Goal: Task Accomplishment & Management: Complete application form

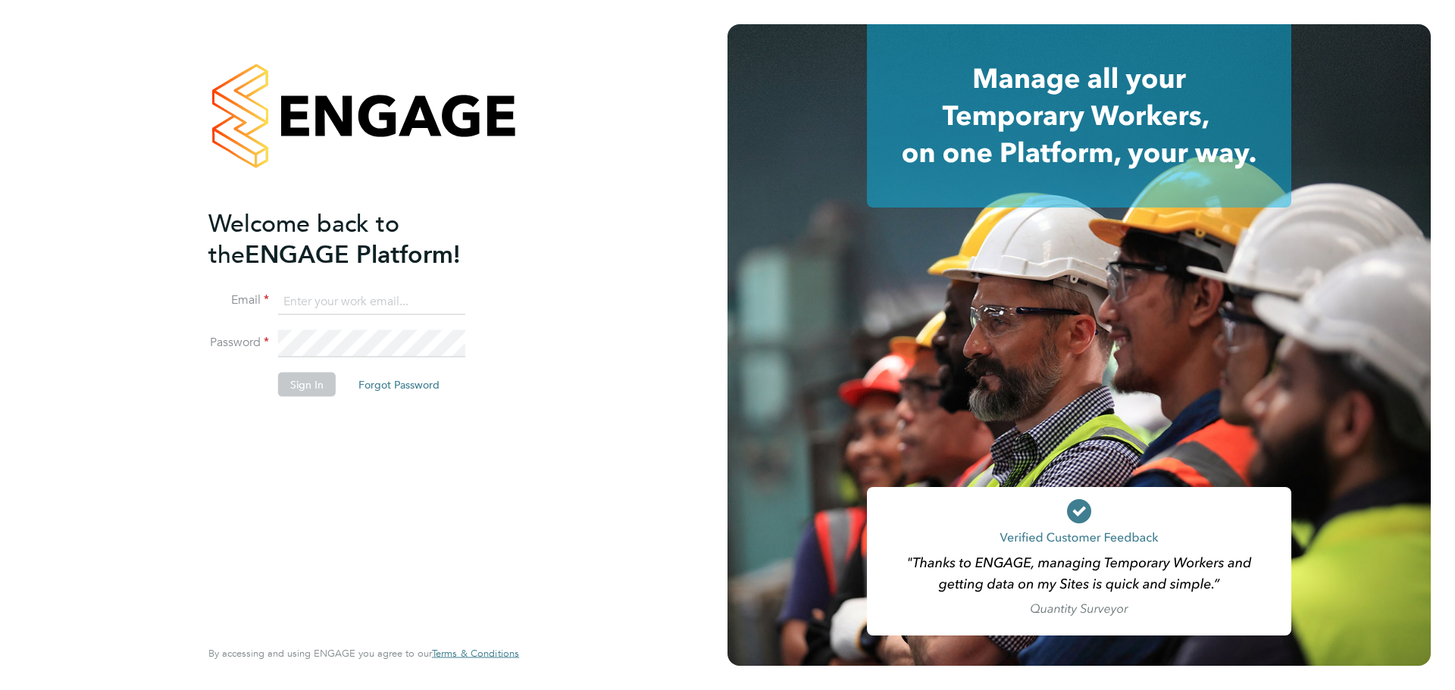
type input "[PERSON_NAME][EMAIL_ADDRESS][DOMAIN_NAME]"
click at [295, 380] on button "Sign In" at bounding box center [307, 384] width 58 height 24
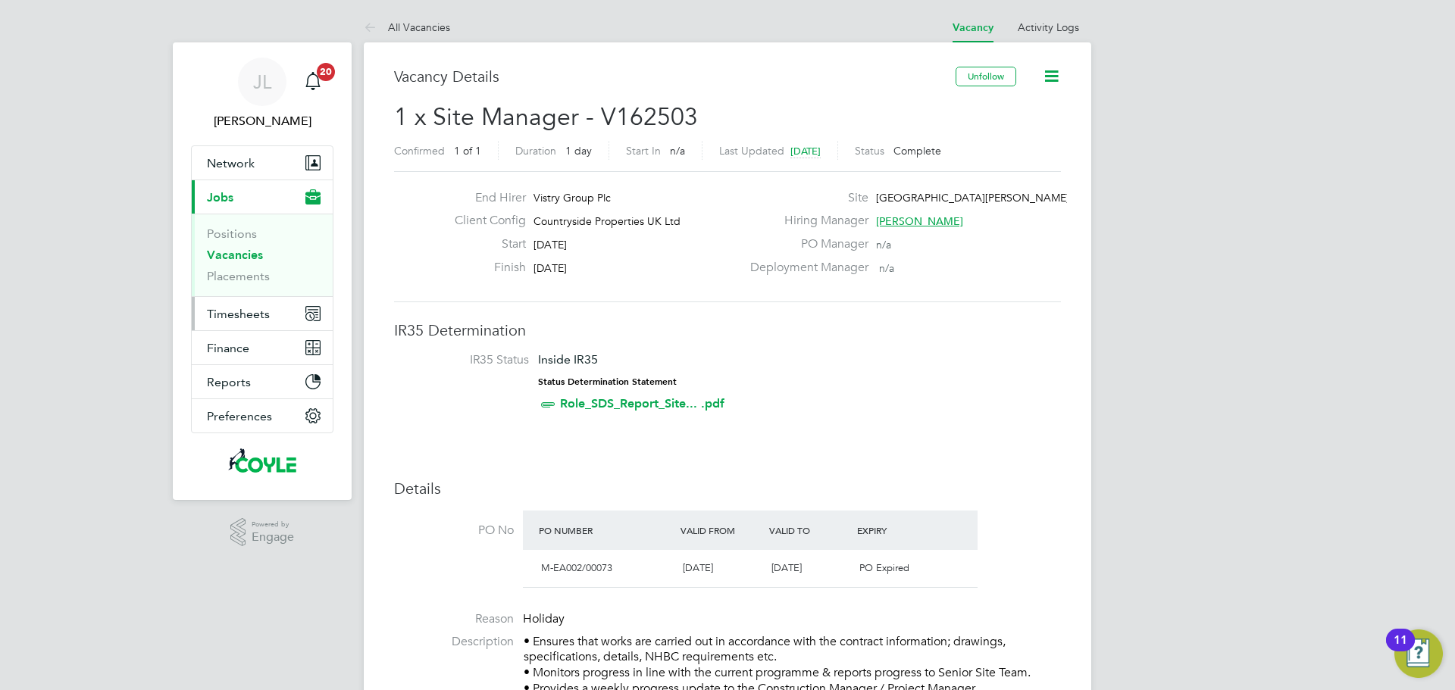
click at [233, 315] on span "Timesheets" at bounding box center [238, 314] width 63 height 14
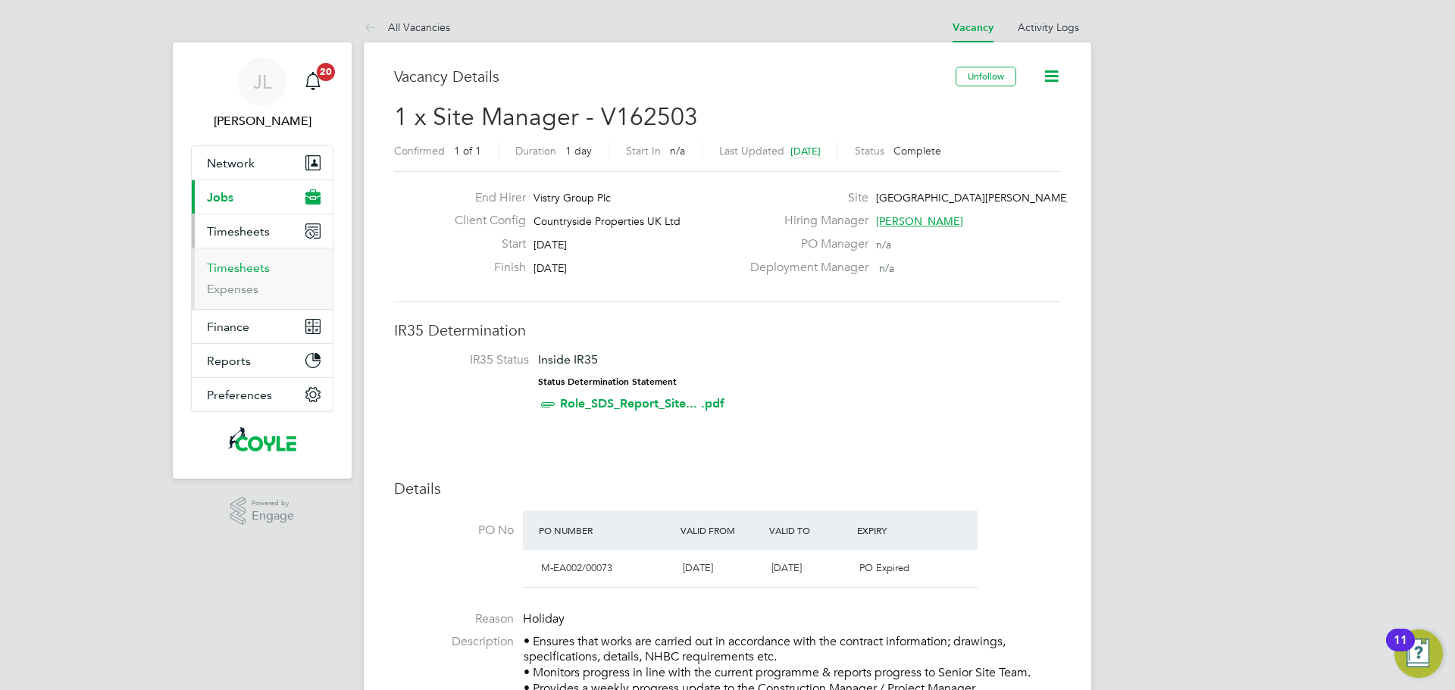
click at [252, 269] on link "Timesheets" at bounding box center [238, 268] width 63 height 14
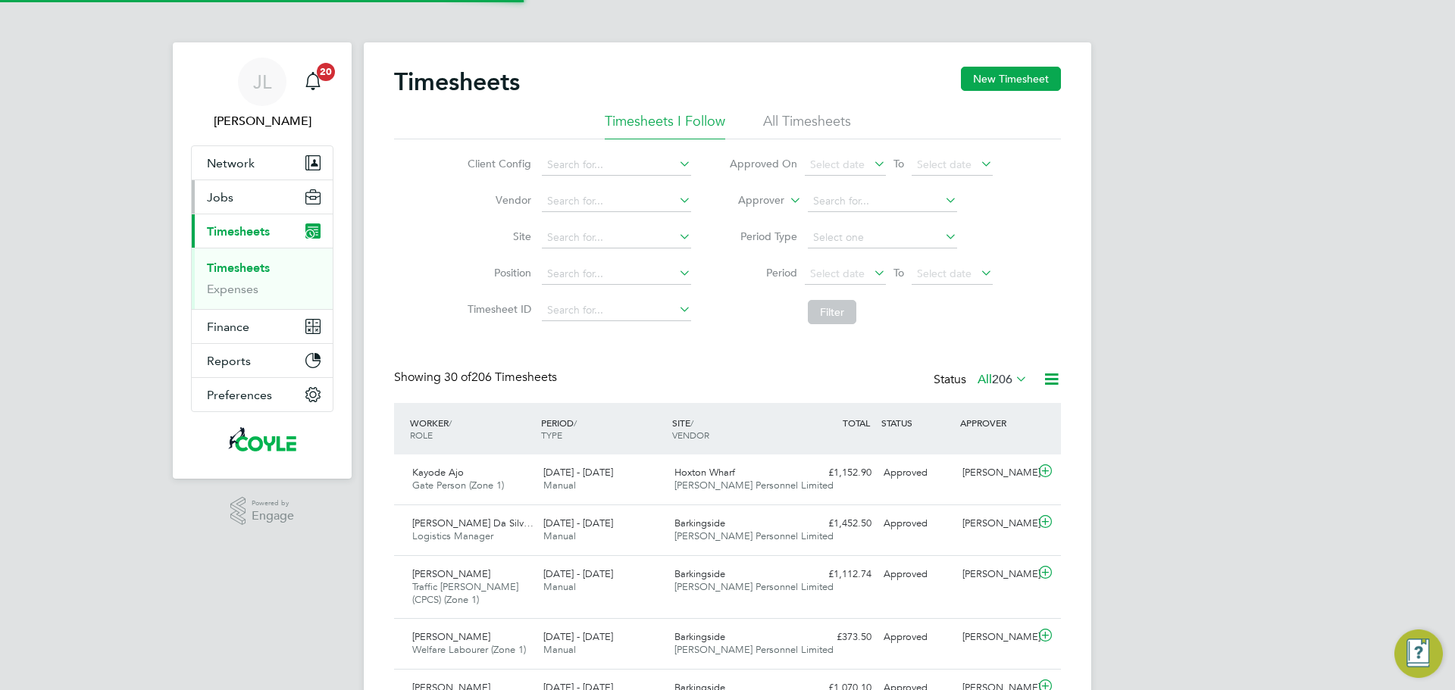
scroll to position [51, 132]
click at [1027, 85] on button "New Timesheet" at bounding box center [1011, 79] width 100 height 24
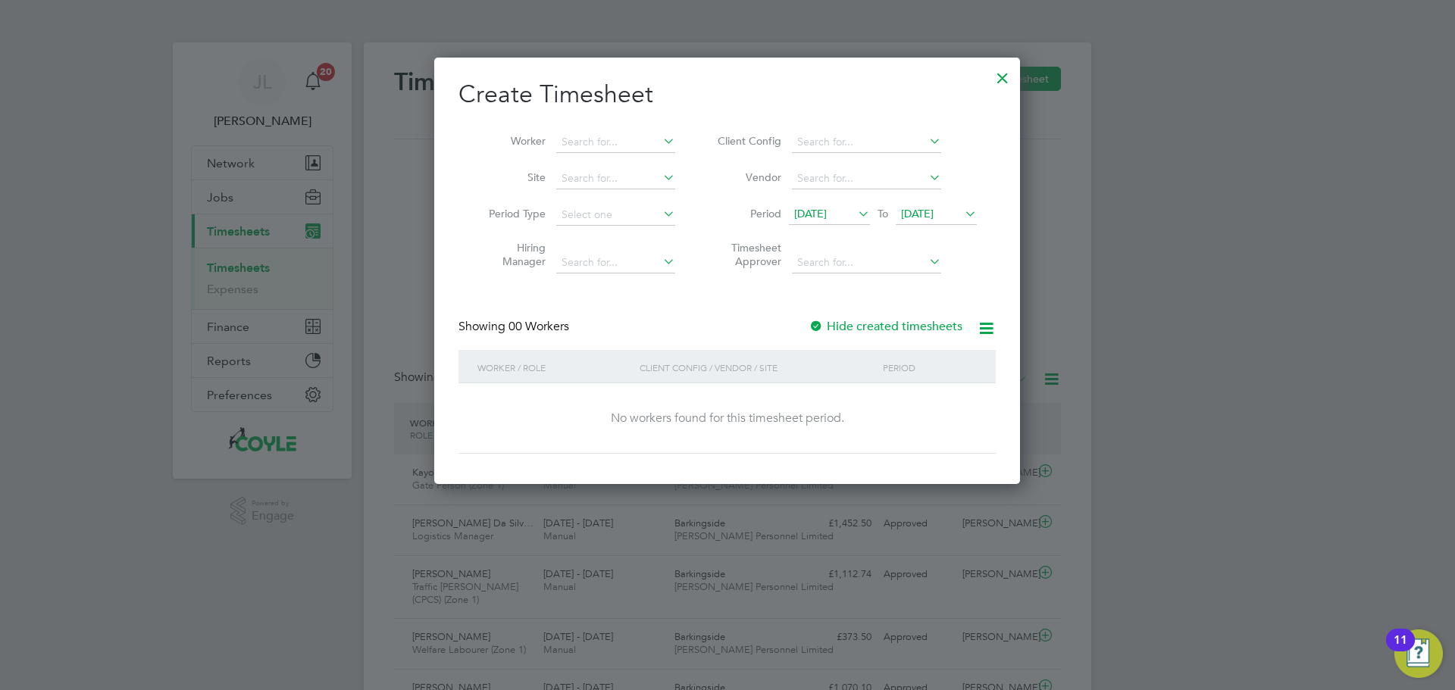
click at [827, 212] on span "[DATE]" at bounding box center [810, 214] width 33 height 14
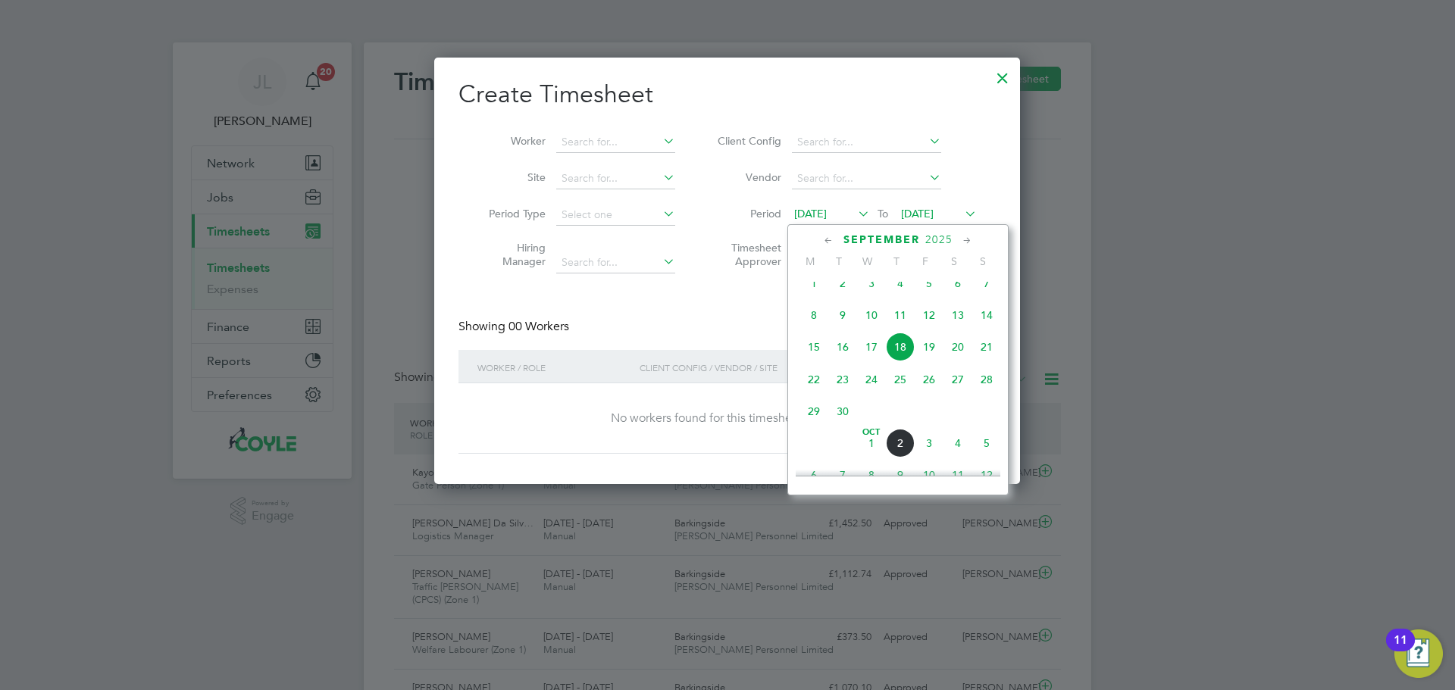
click at [827, 212] on span "[DATE]" at bounding box center [810, 214] width 33 height 14
click at [1304, 212] on div at bounding box center [727, 345] width 1455 height 690
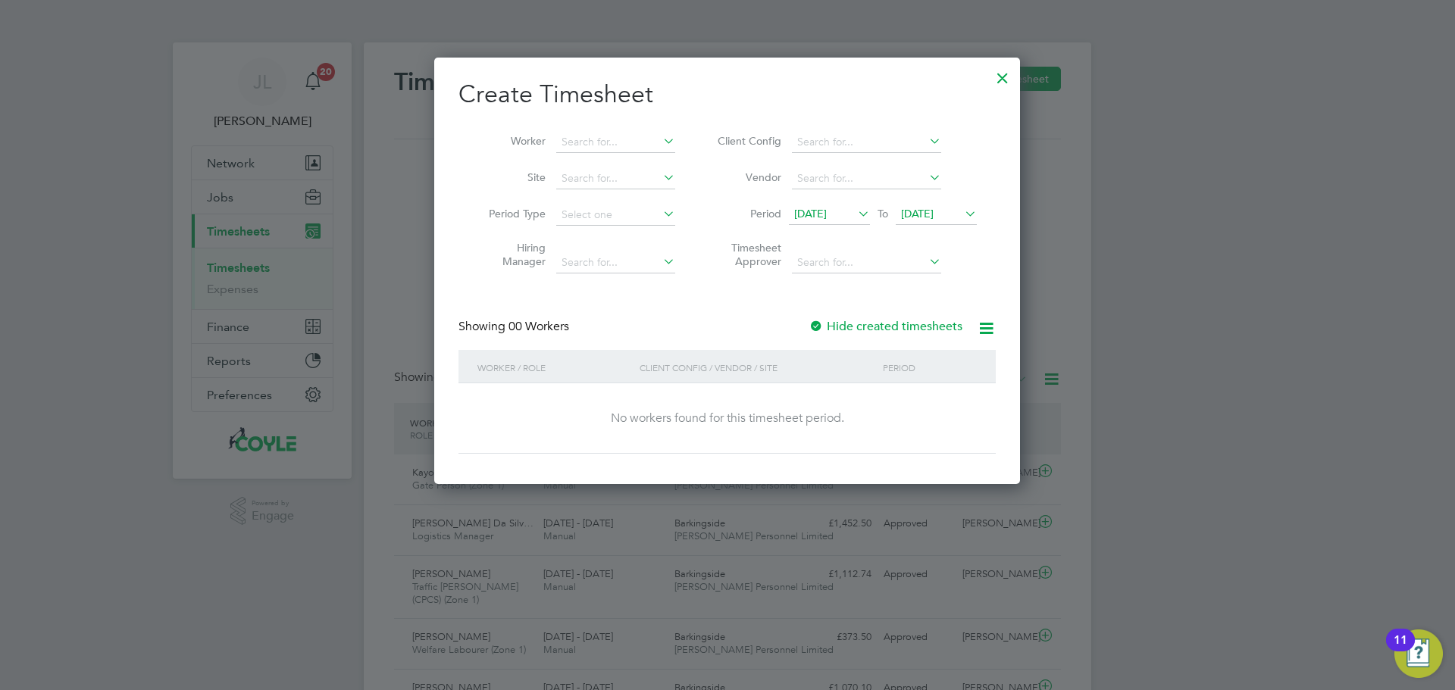
click at [234, 203] on div at bounding box center [727, 345] width 1455 height 690
click at [221, 199] on div at bounding box center [727, 345] width 1455 height 690
click at [1005, 74] on div at bounding box center [1002, 74] width 27 height 27
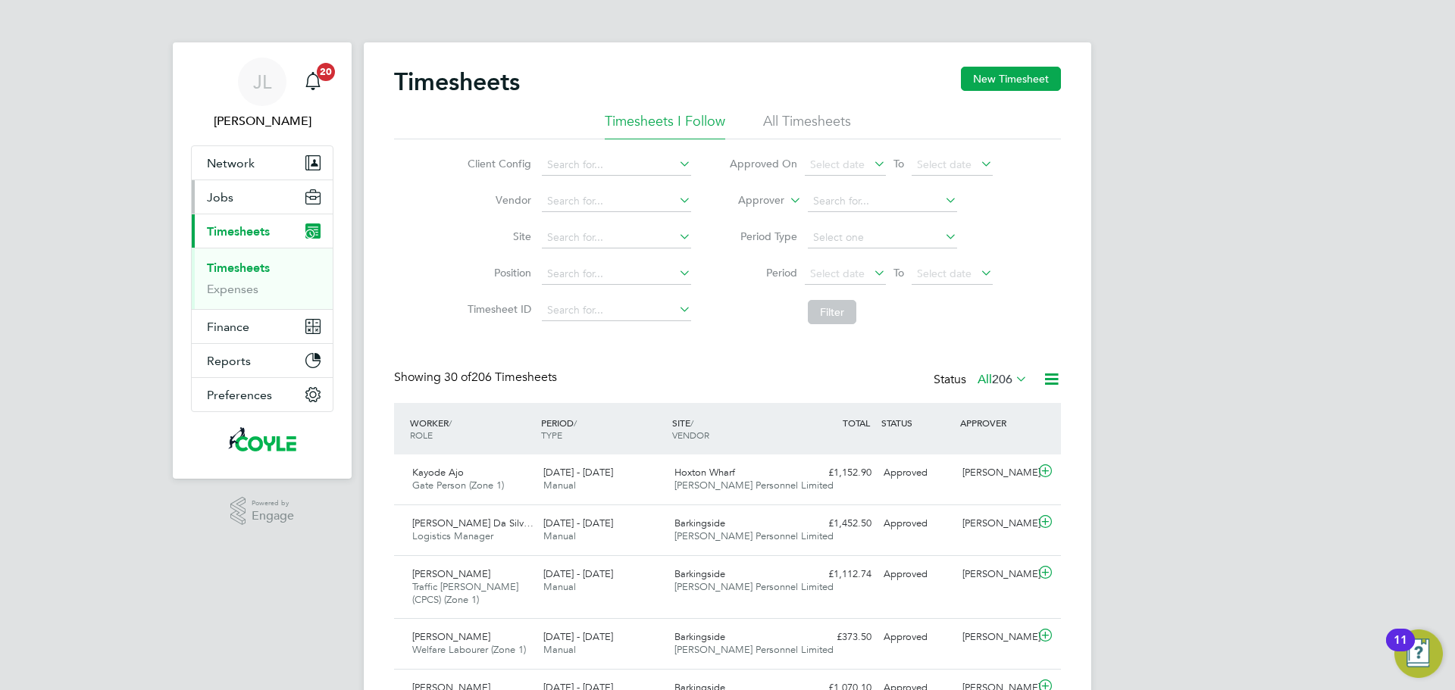
click at [226, 196] on span "Jobs" at bounding box center [220, 197] width 27 height 14
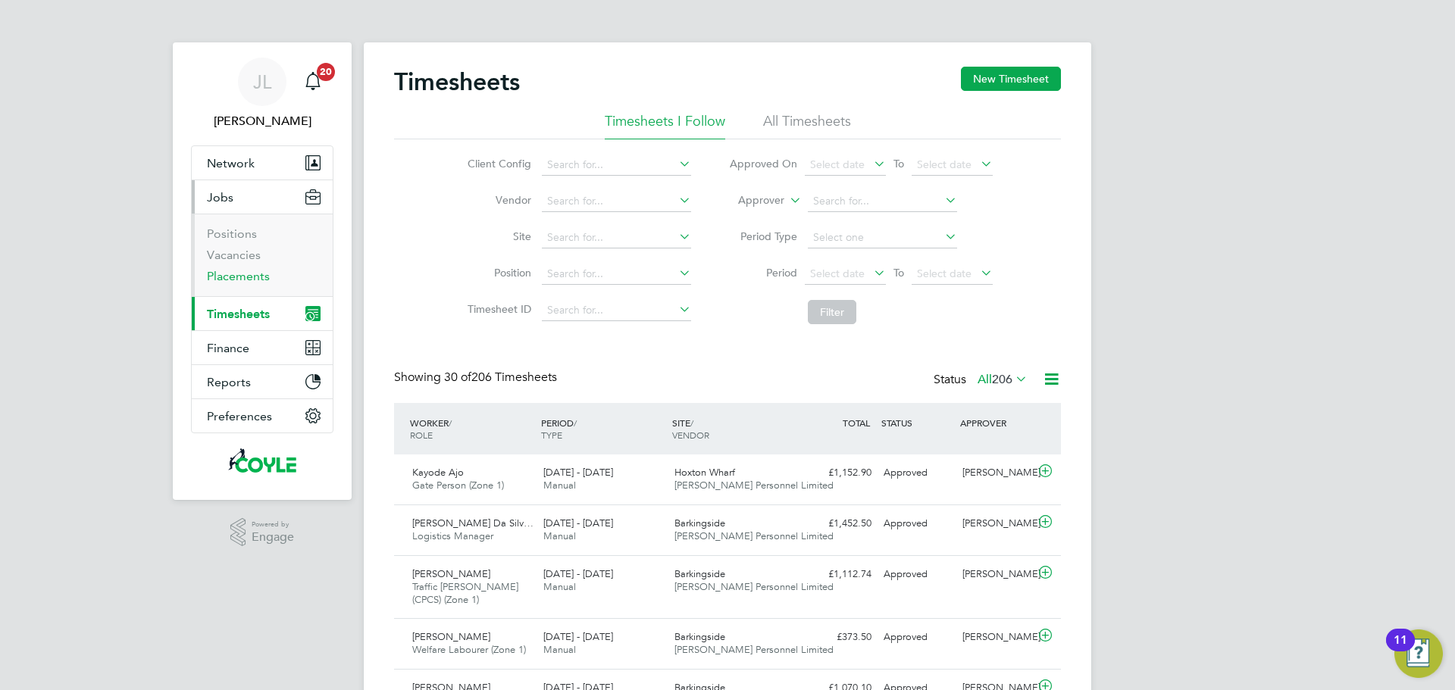
click at [234, 275] on link "Placements" at bounding box center [238, 276] width 63 height 14
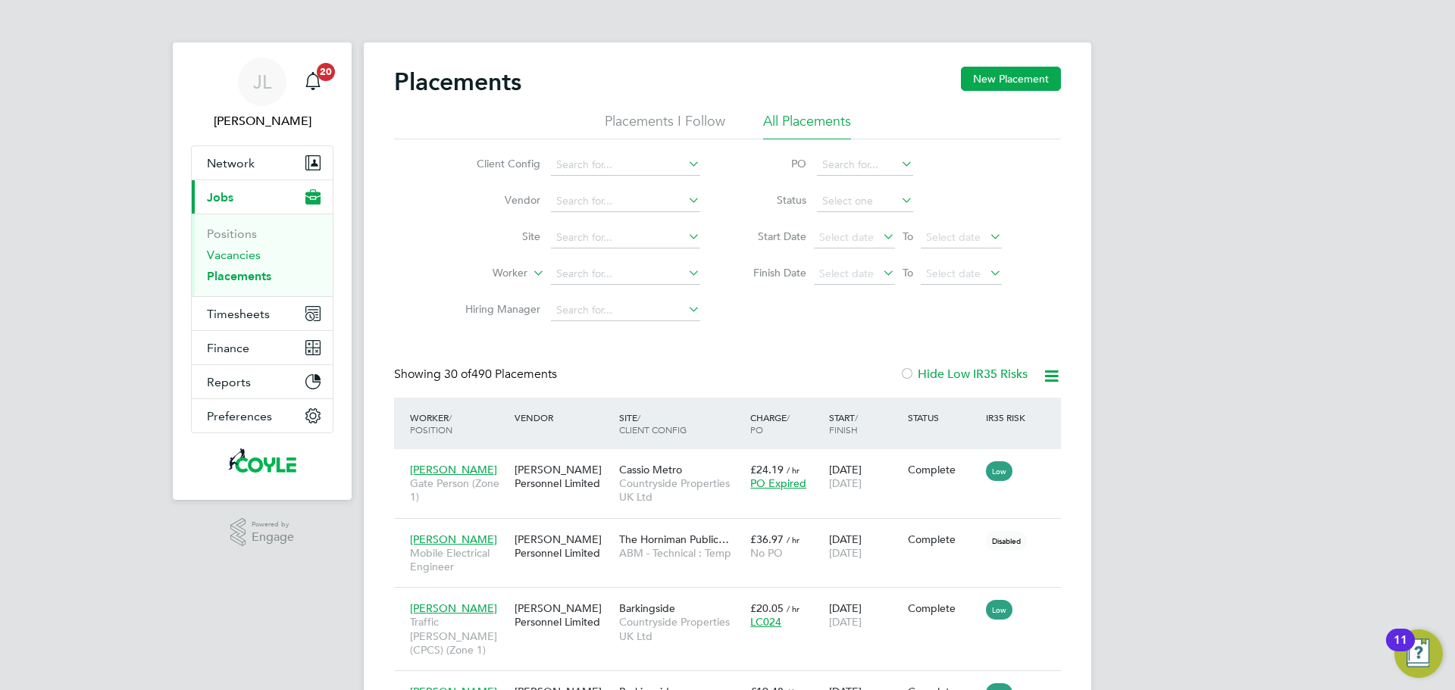
click at [230, 252] on link "Vacancies" at bounding box center [234, 255] width 54 height 14
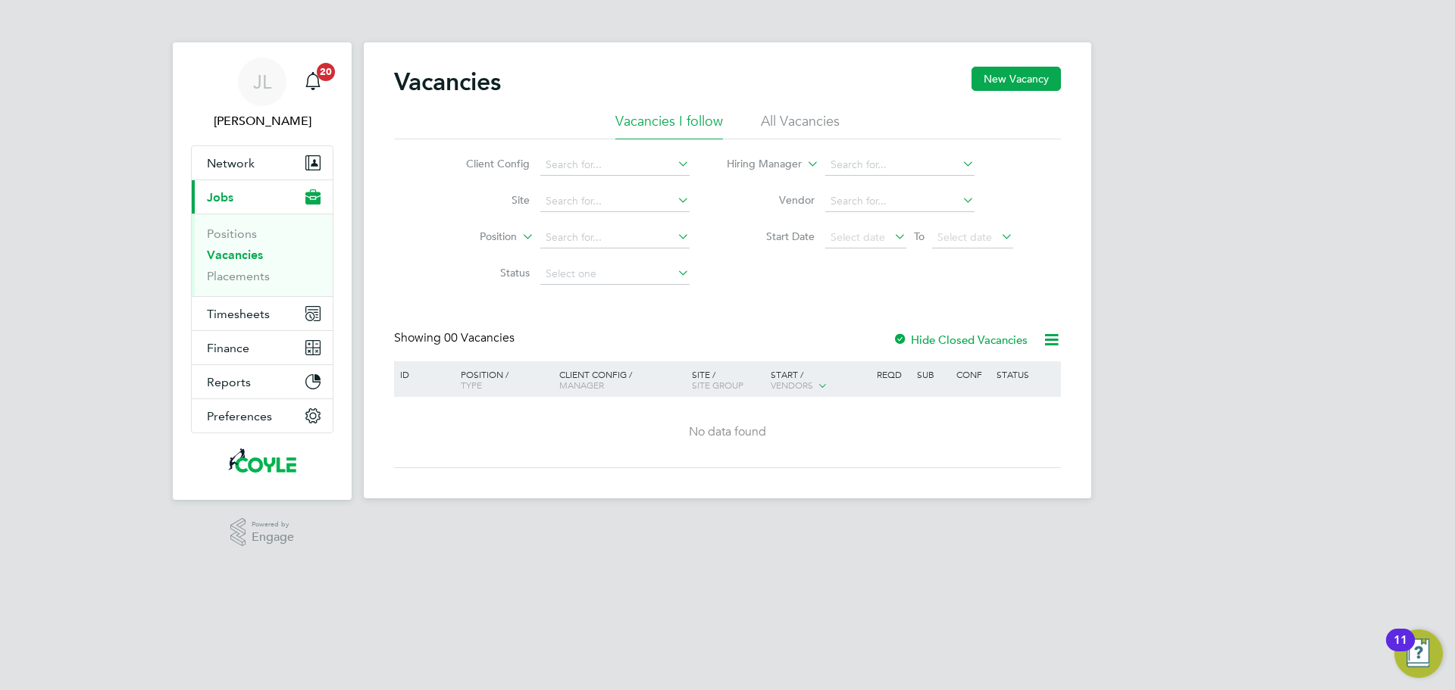
click at [231, 256] on link "Vacancies" at bounding box center [235, 255] width 56 height 14
click at [236, 236] on link "Positions" at bounding box center [232, 234] width 50 height 14
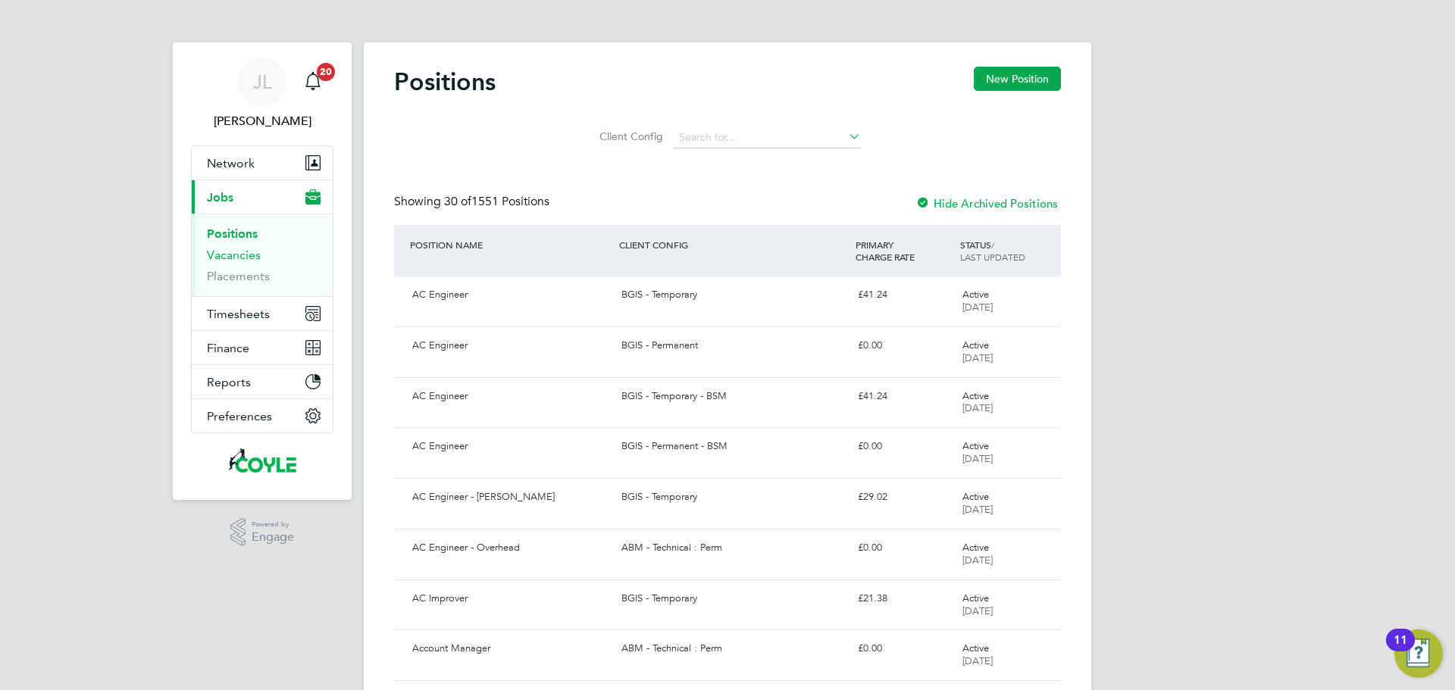
click at [236, 252] on link "Vacancies" at bounding box center [234, 255] width 54 height 14
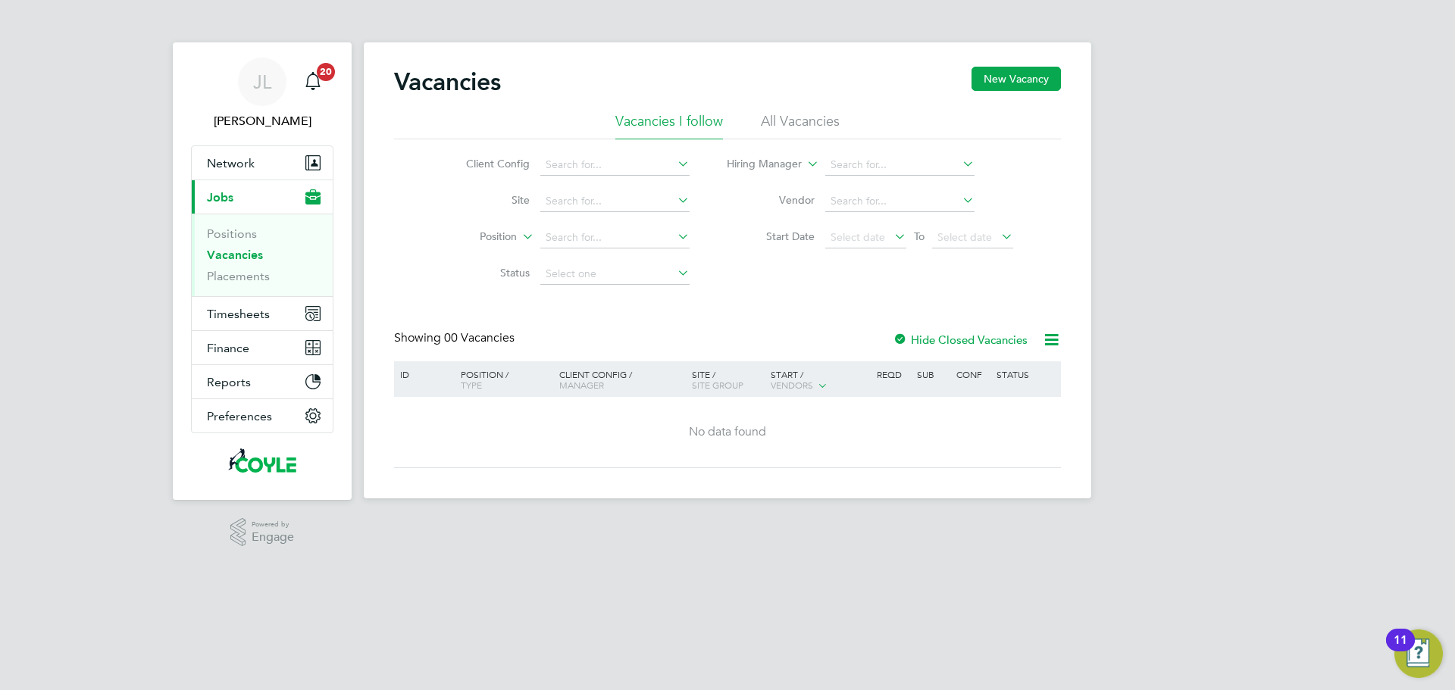
click at [237, 283] on li "Placements" at bounding box center [264, 276] width 114 height 15
click at [237, 278] on link "Placements" at bounding box center [238, 276] width 63 height 14
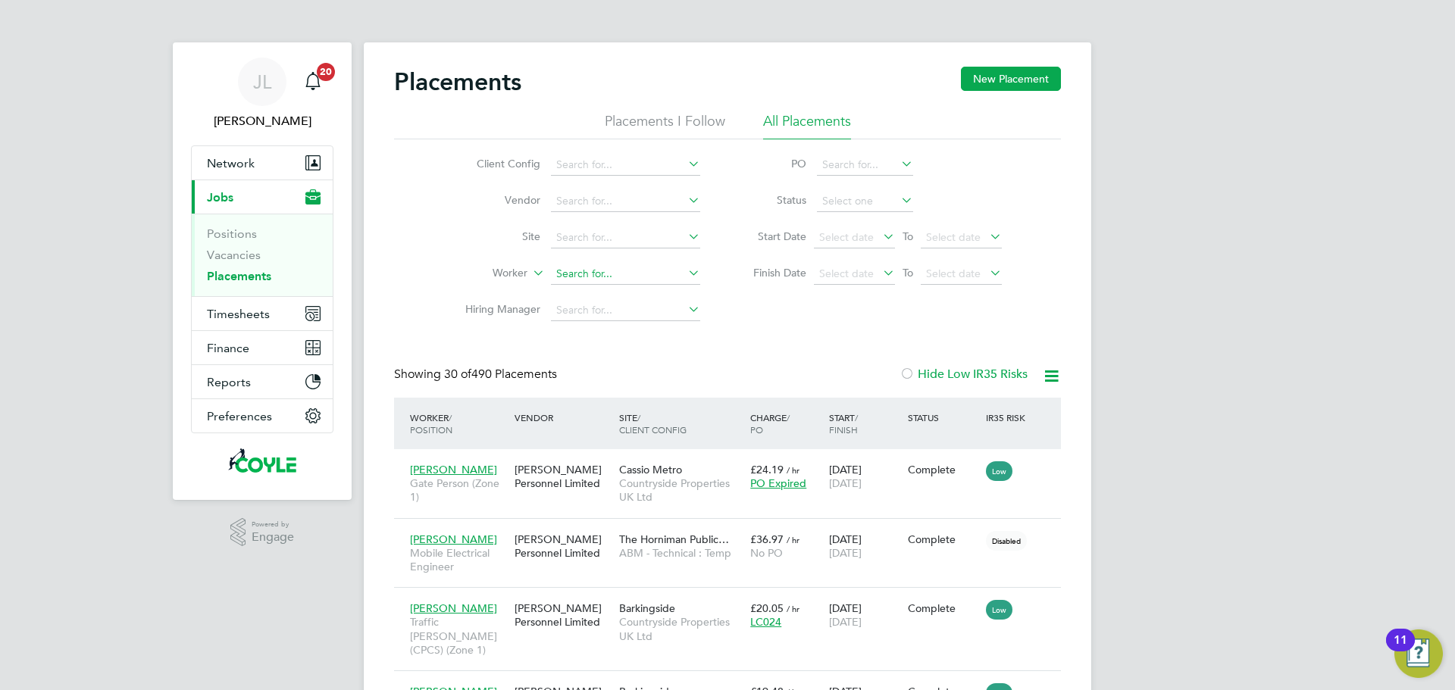
click at [609, 273] on input at bounding box center [625, 274] width 149 height 21
click at [594, 292] on li "Just us [PERSON_NAME]" at bounding box center [625, 295] width 151 height 20
type input "[PERSON_NAME]"
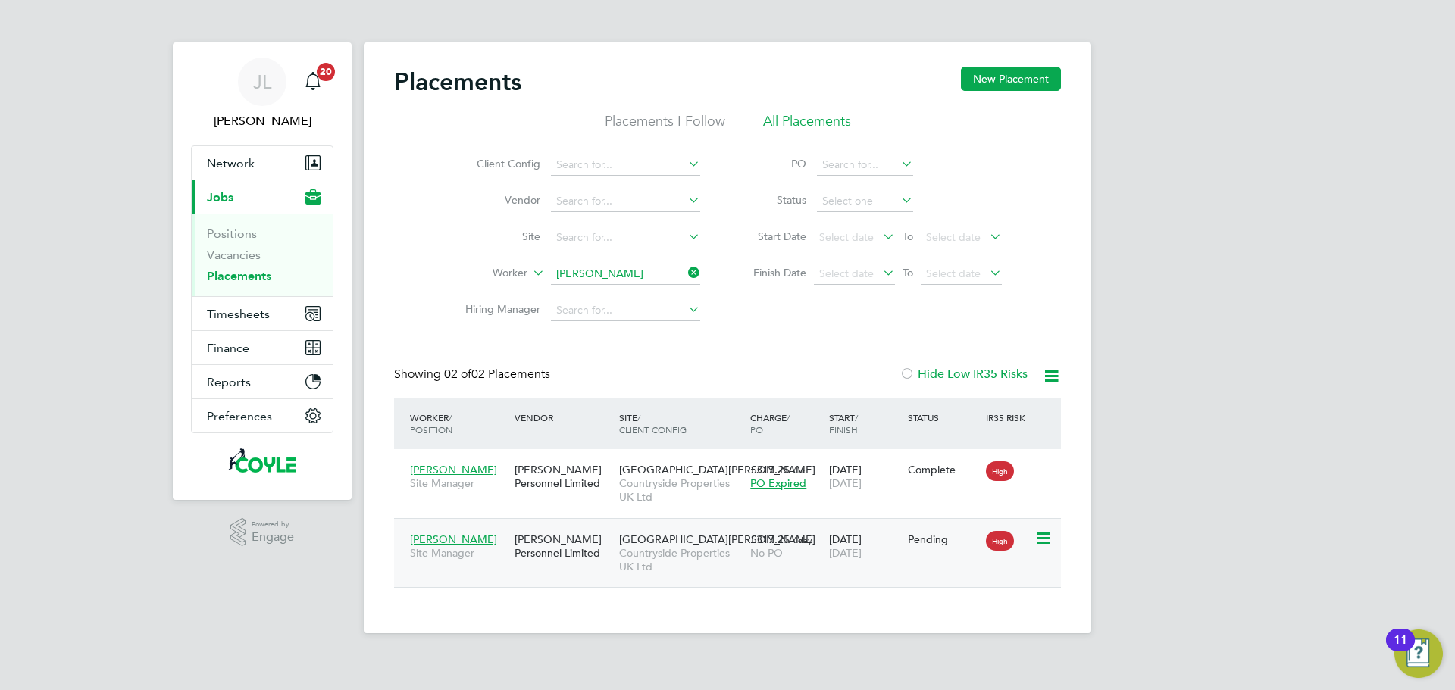
click at [1041, 536] on icon at bounding box center [1041, 539] width 15 height 18
click at [919, 630] on li "Start" at bounding box center [973, 633] width 155 height 21
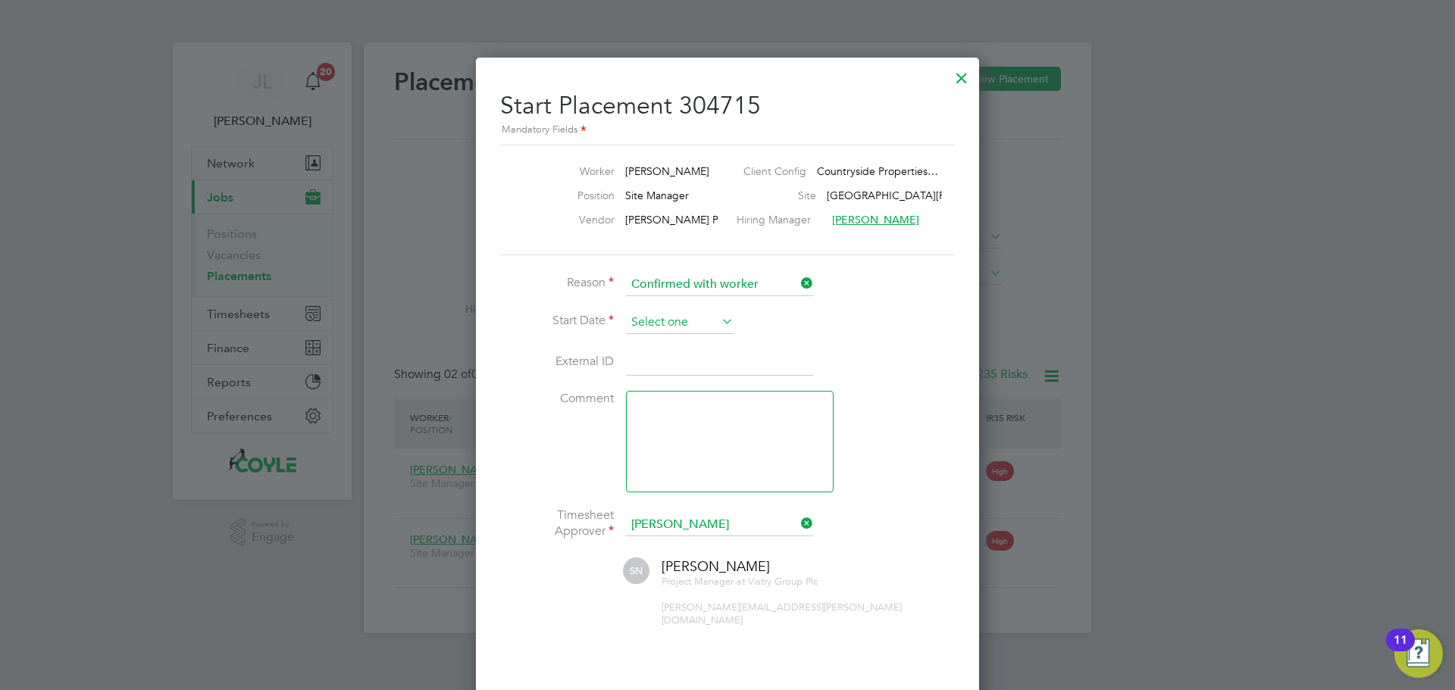
click at [696, 324] on input at bounding box center [680, 322] width 108 height 23
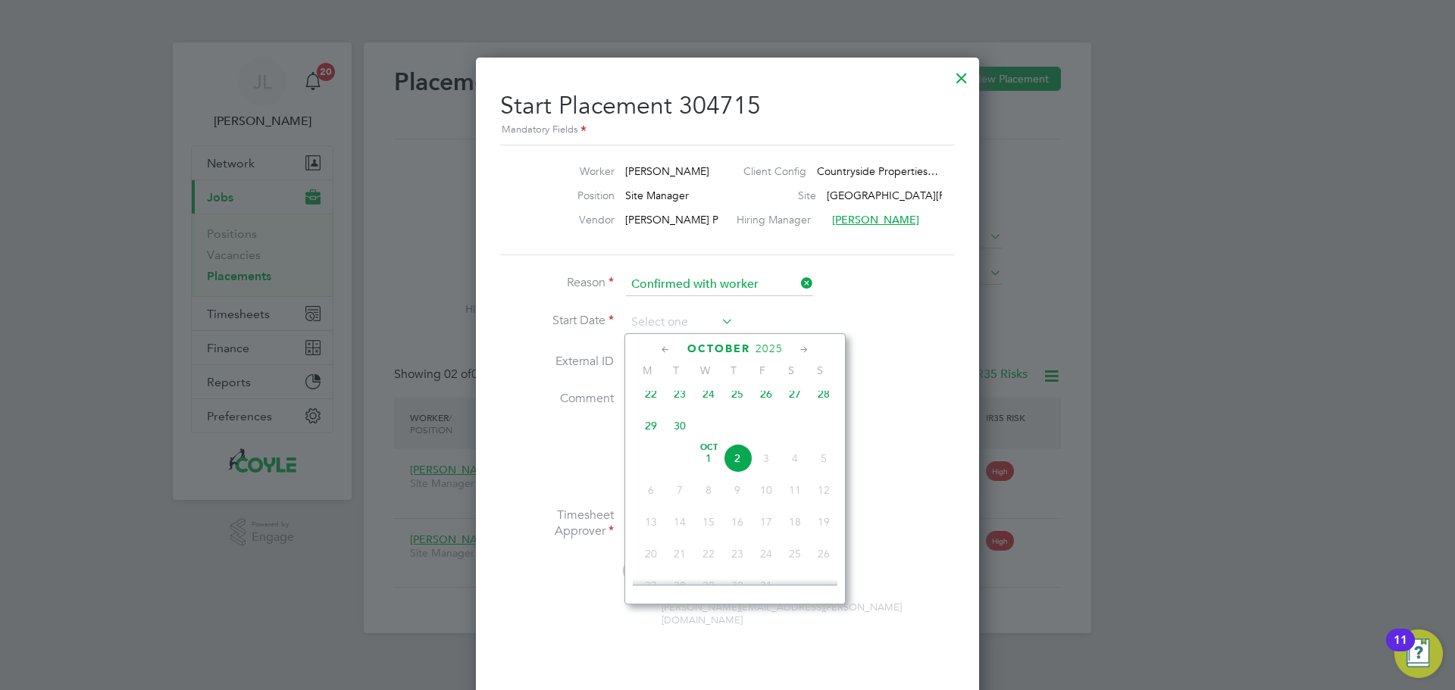
click at [654, 403] on span "22" at bounding box center [651, 394] width 29 height 29
type input "[DATE]"
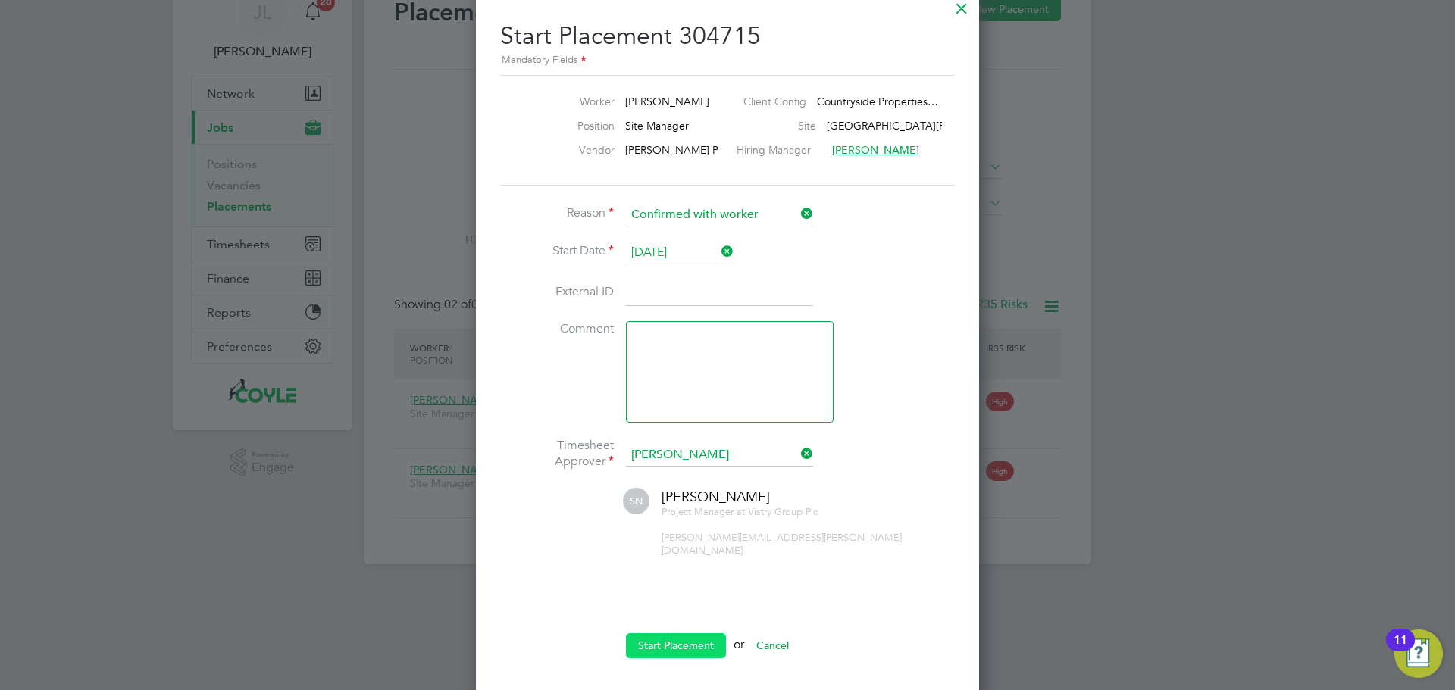
click at [684, 633] on button "Start Placement" at bounding box center [676, 645] width 100 height 24
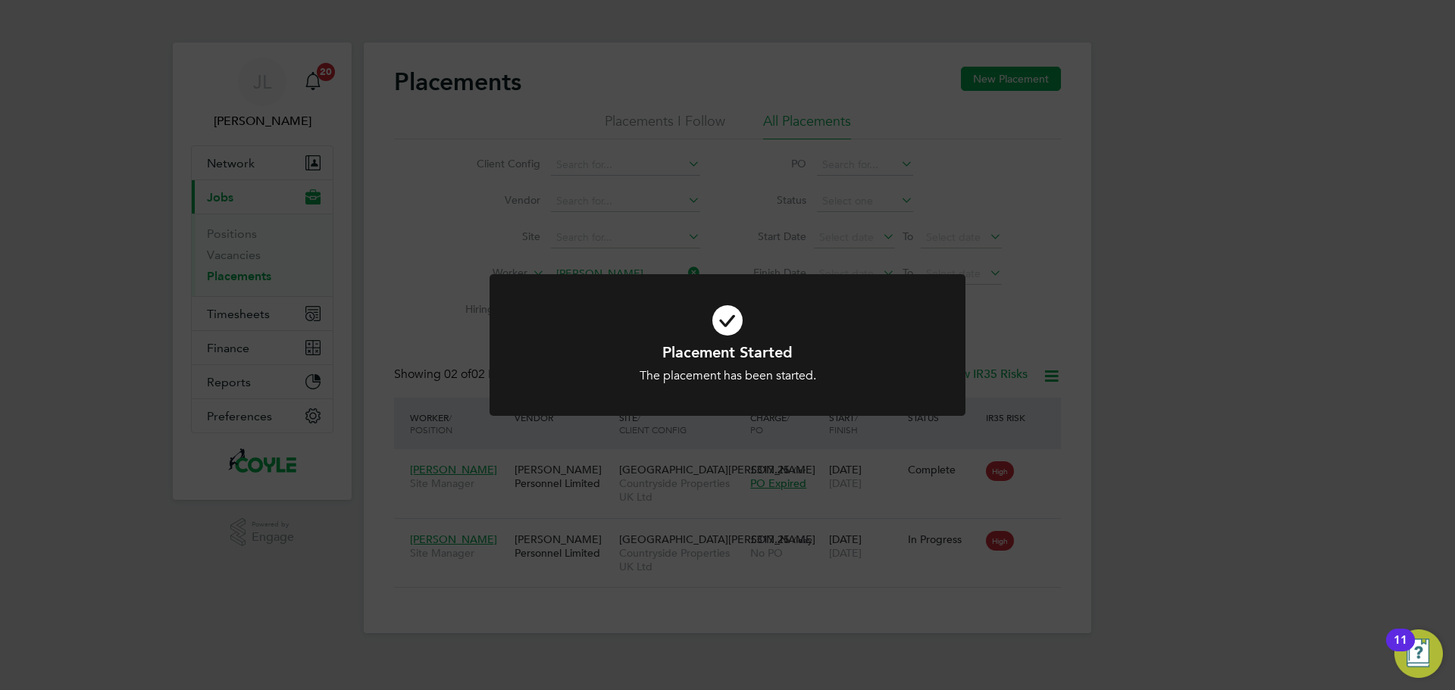
click at [225, 309] on div "Placement Started The placement has been started. Cancel Okay" at bounding box center [727, 345] width 1455 height 690
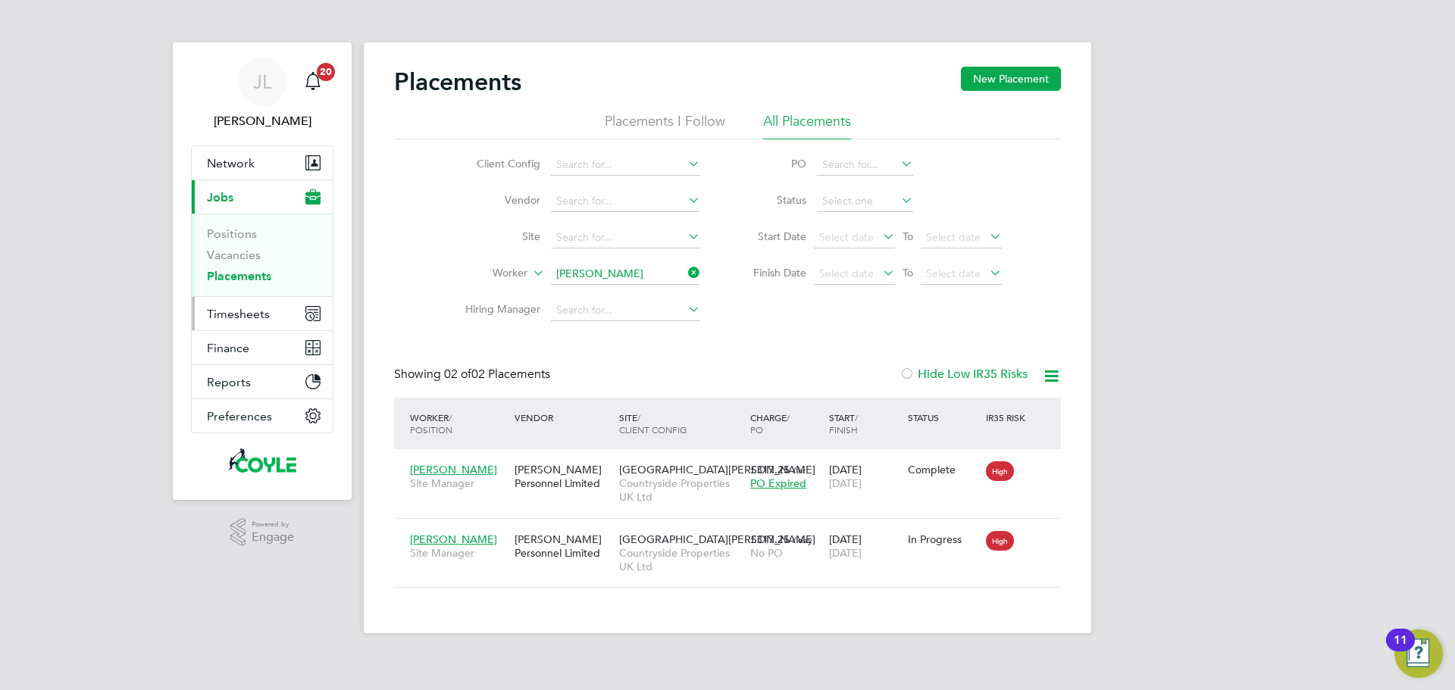
click at [232, 313] on span "Timesheets" at bounding box center [238, 314] width 63 height 14
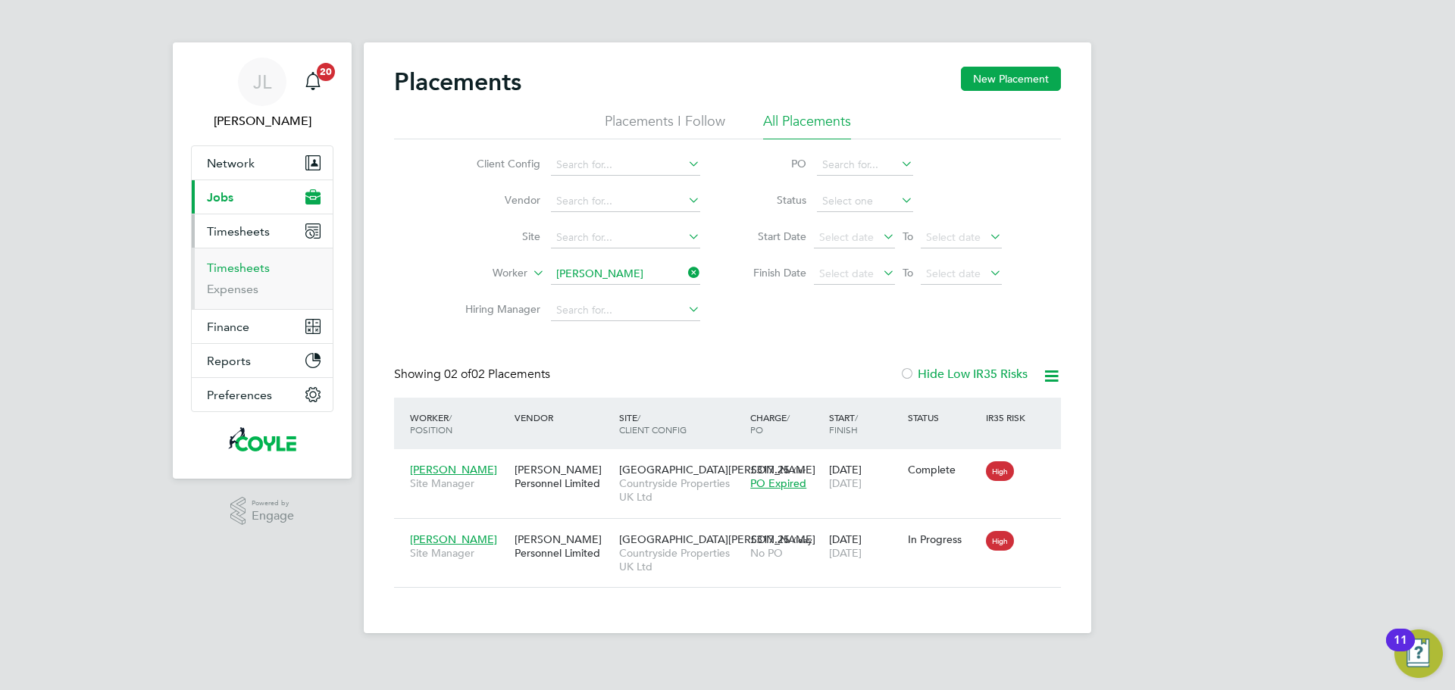
click at [235, 262] on link "Timesheets" at bounding box center [238, 268] width 63 height 14
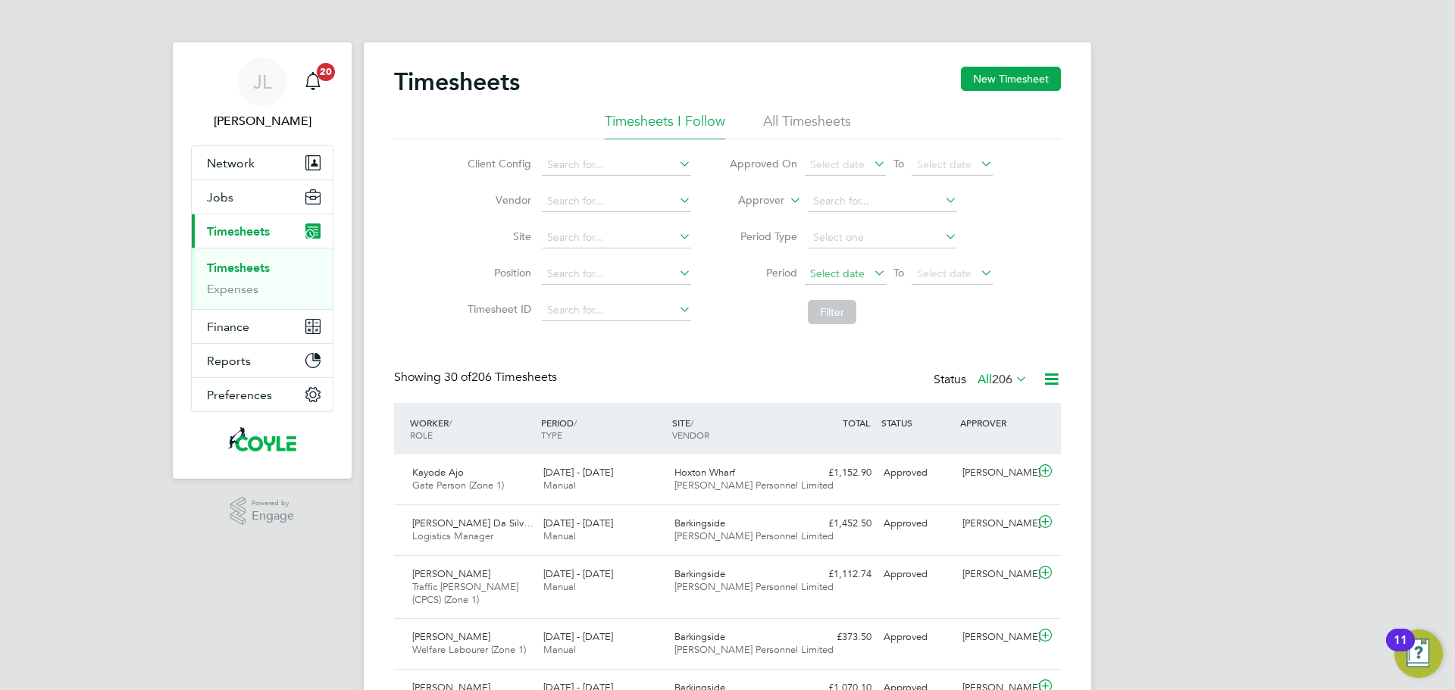
click at [829, 268] on span "Select date" at bounding box center [837, 274] width 55 height 14
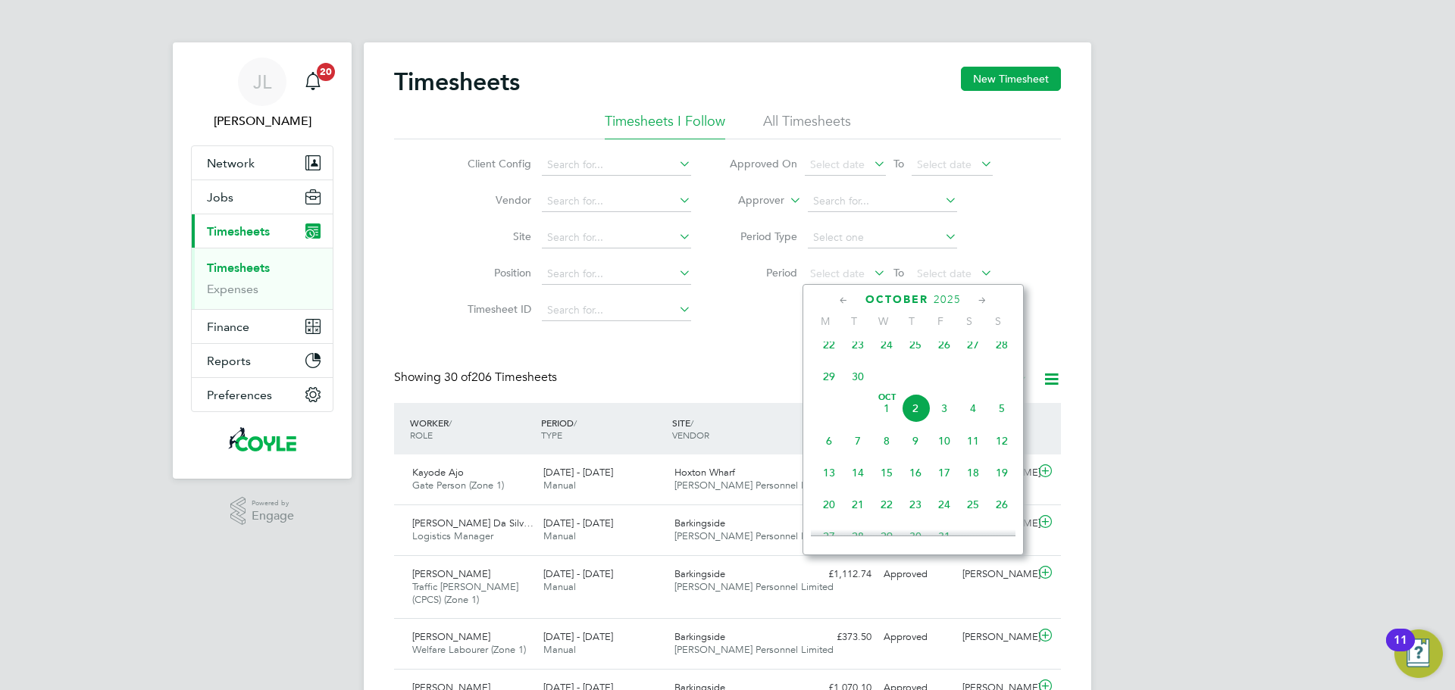
click at [828, 354] on span "22" at bounding box center [829, 344] width 29 height 29
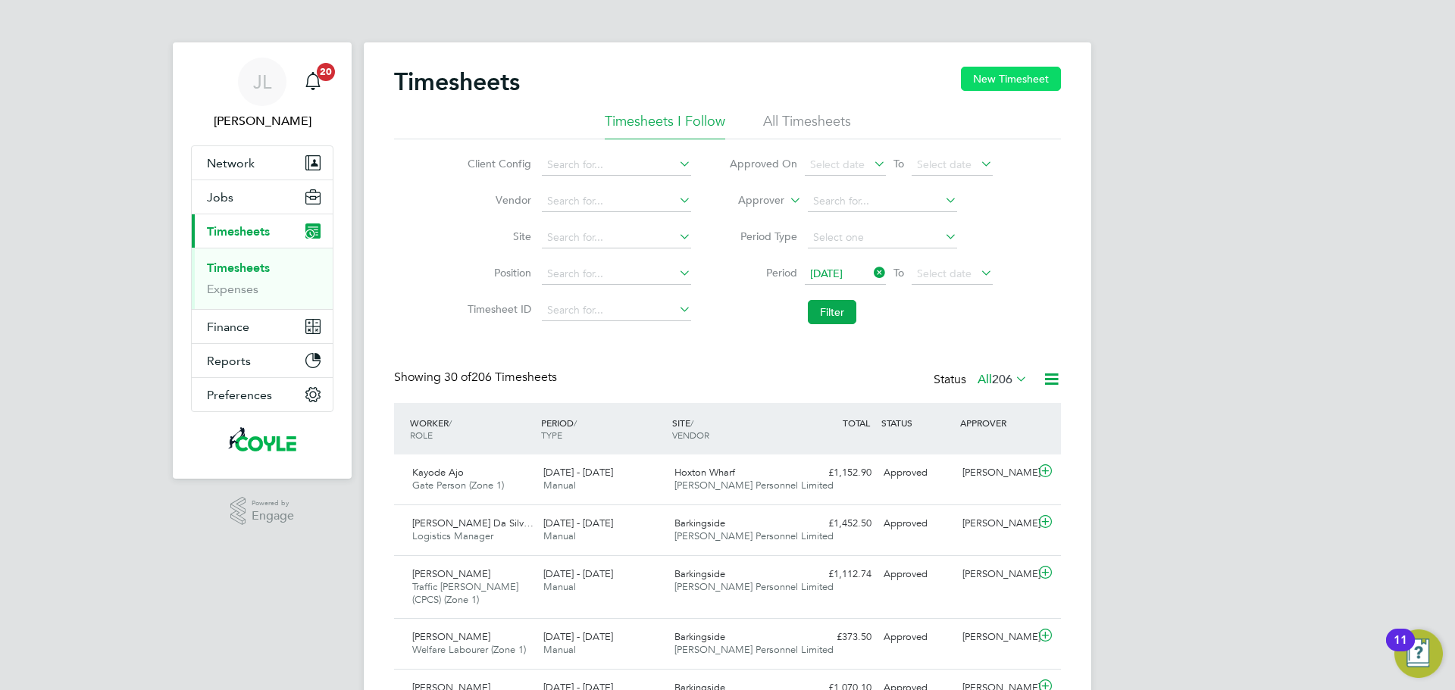
click at [1045, 68] on button "New Timesheet" at bounding box center [1011, 79] width 100 height 24
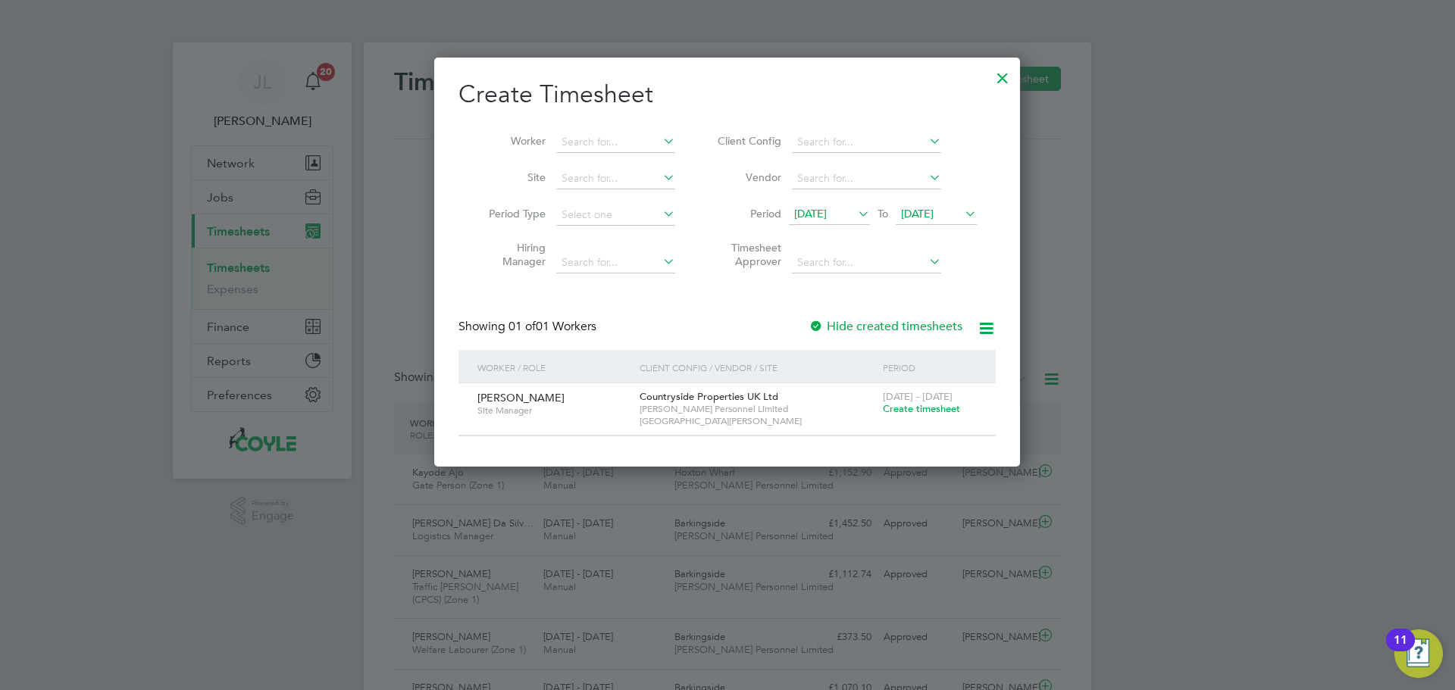
click at [932, 405] on span "Create timesheet" at bounding box center [921, 408] width 77 height 13
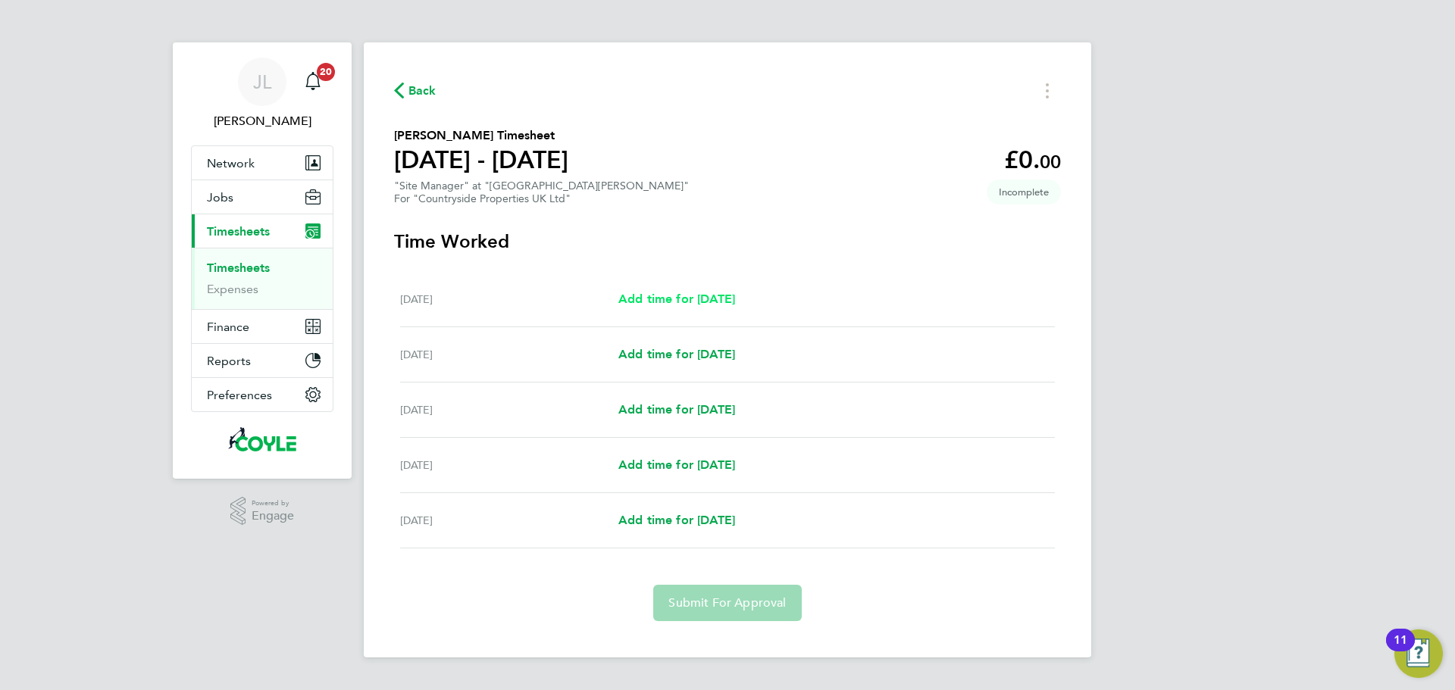
click at [680, 302] on span "Add time for [DATE]" at bounding box center [676, 299] width 117 height 14
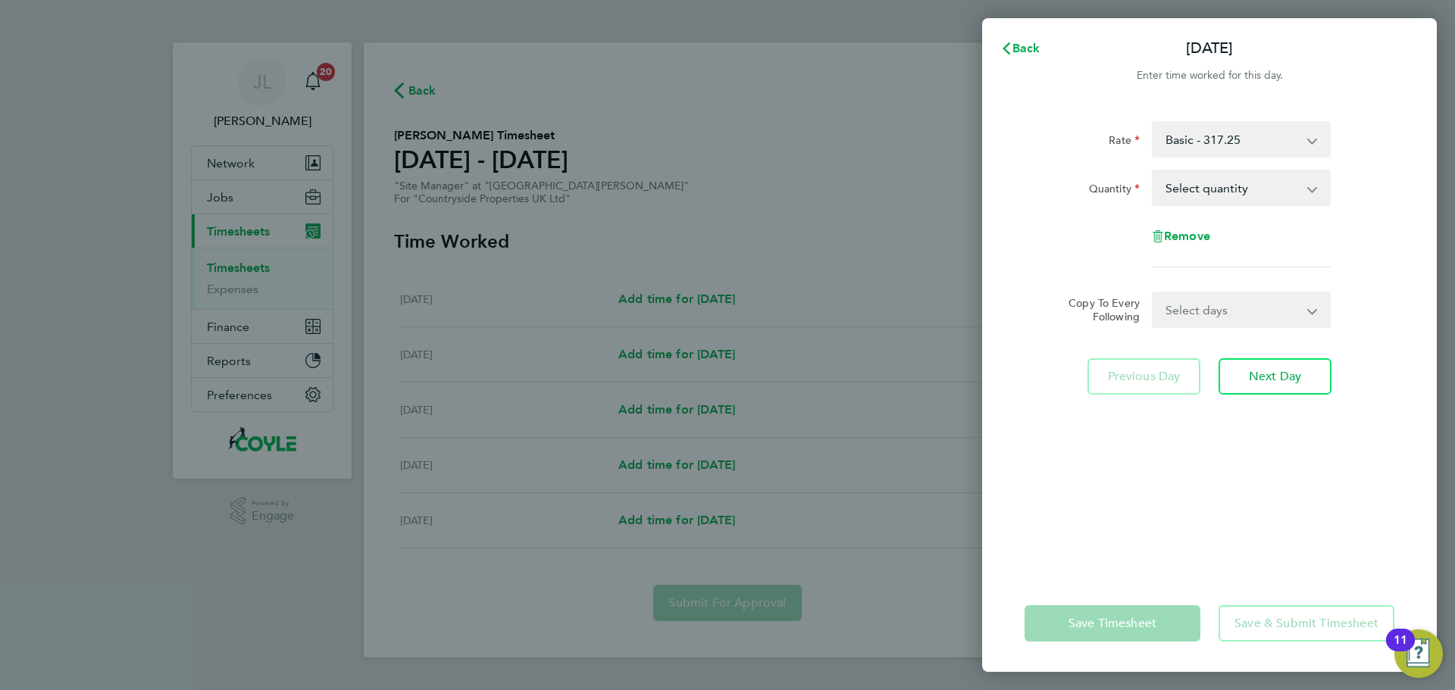
click at [1214, 190] on select "Select quantity 0.5 1" at bounding box center [1232, 187] width 158 height 33
select select "1"
click at [1153, 171] on select "Select quantity 0.5 1" at bounding box center [1232, 187] width 158 height 33
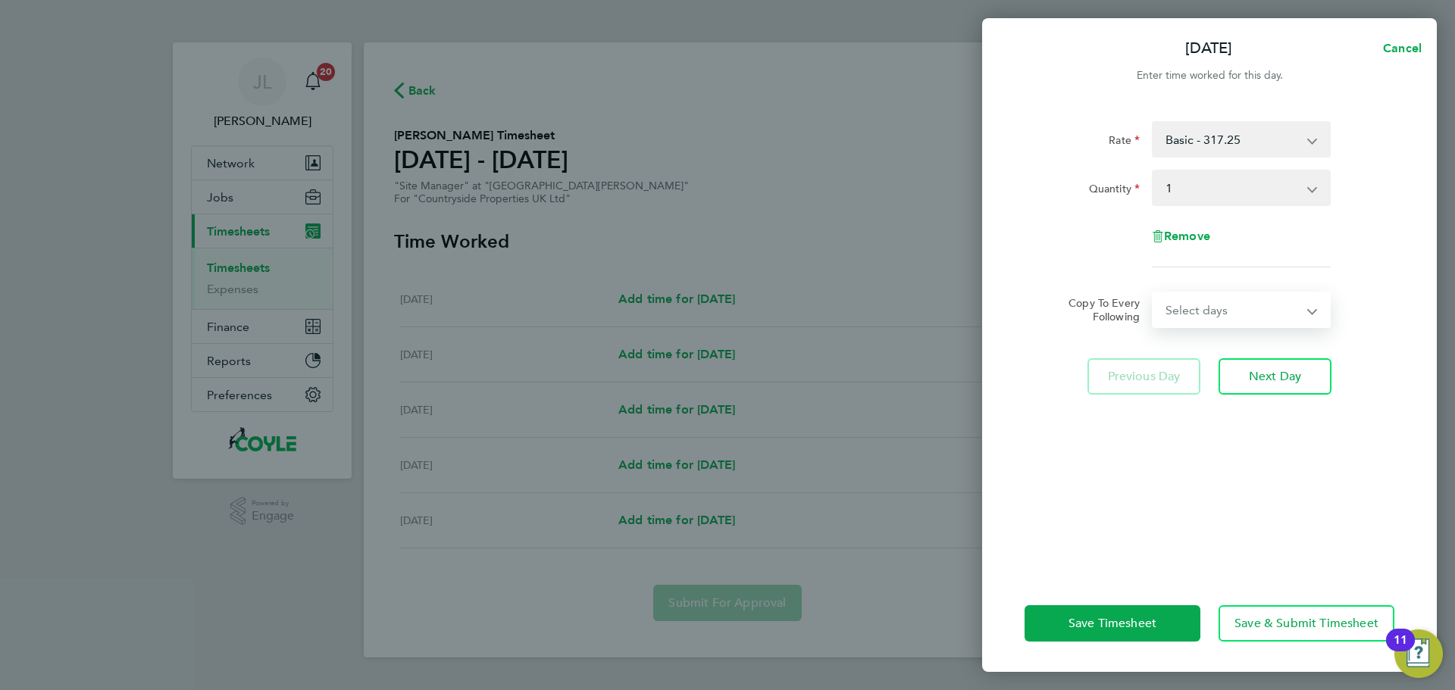
click at [1212, 305] on select "Select days Day [DATE] [DATE] [DATE] [DATE]" at bounding box center [1232, 309] width 159 height 33
select select "TUE"
click at [1153, 293] on select "Select days Day [DATE] [DATE] [DATE] [DATE]" at bounding box center [1232, 309] width 159 height 33
select select "[DATE]"
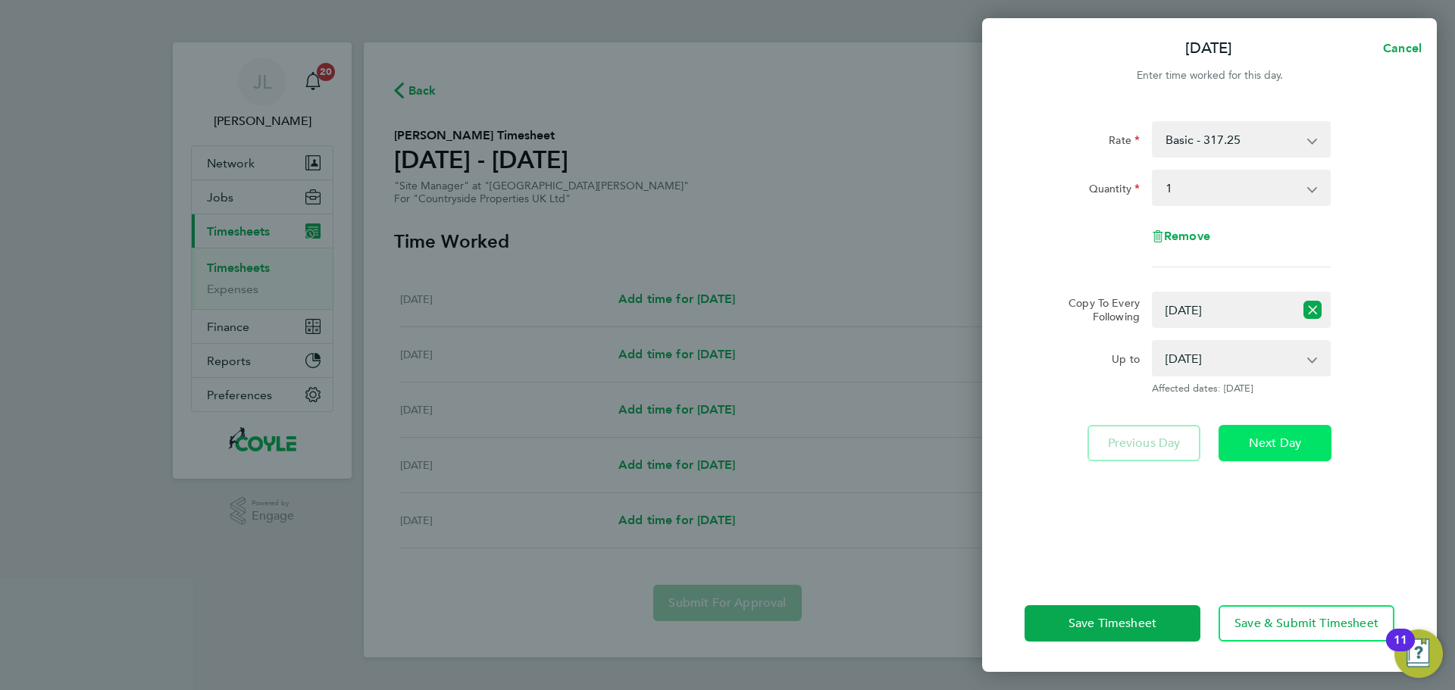
click at [1263, 433] on button "Next Day" at bounding box center [1274, 443] width 113 height 36
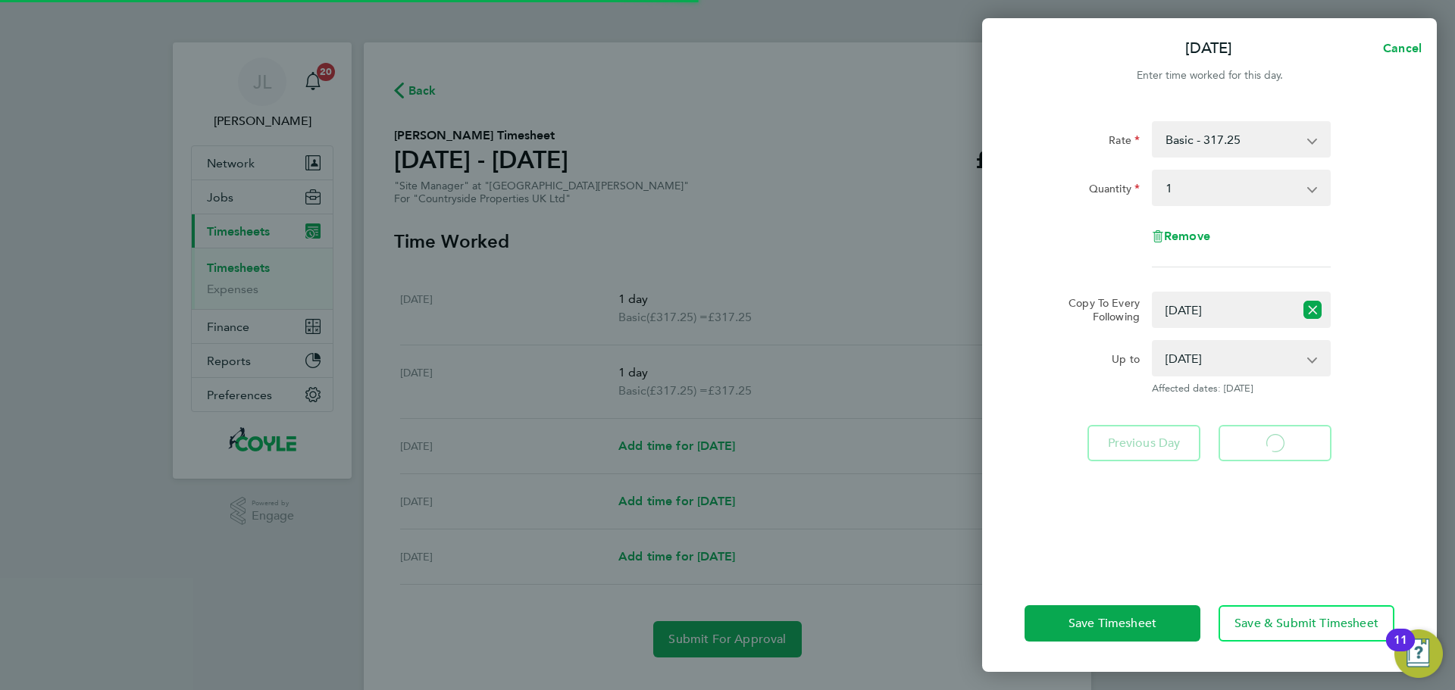
select select "1"
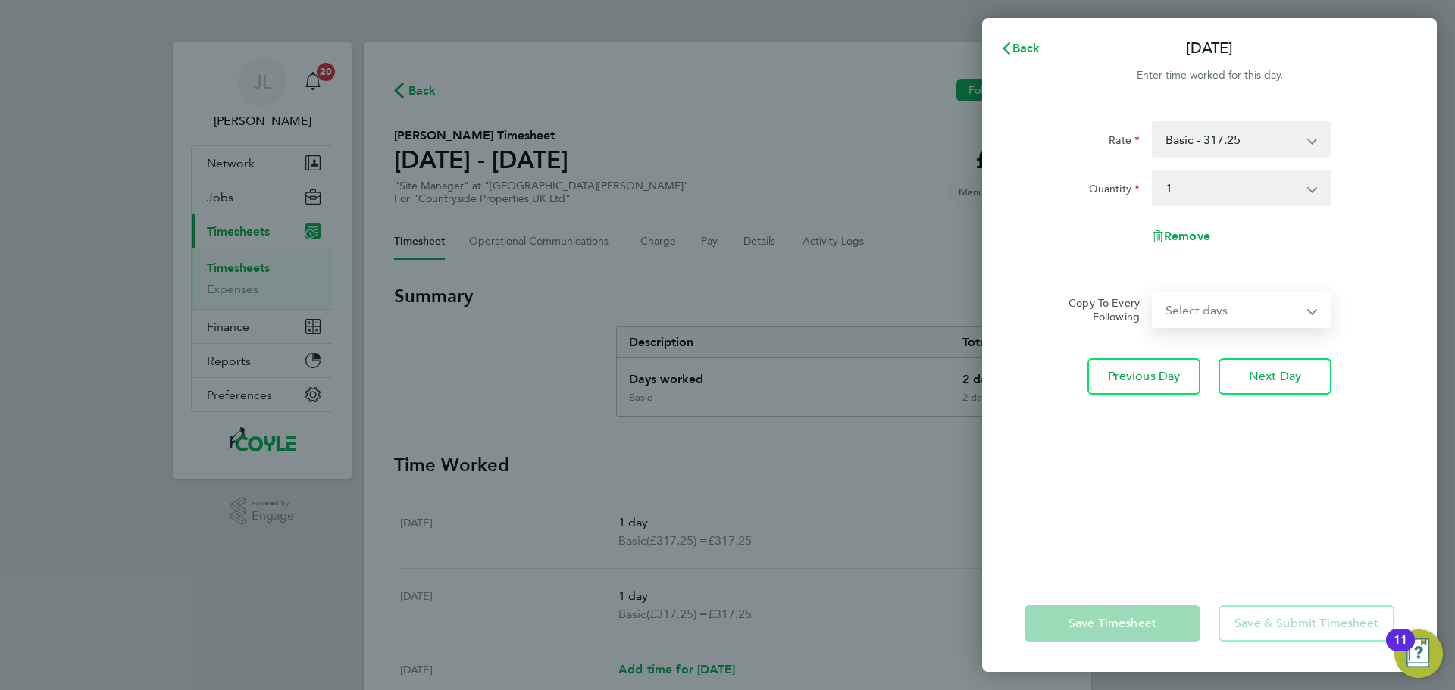
click at [1230, 318] on select "Select days Day [DATE] [DATE] [DATE]" at bounding box center [1232, 309] width 159 height 33
select select "WED"
click at [1153, 293] on select "Select days Day [DATE] [DATE] [DATE]" at bounding box center [1232, 309] width 159 height 33
select select "[DATE]"
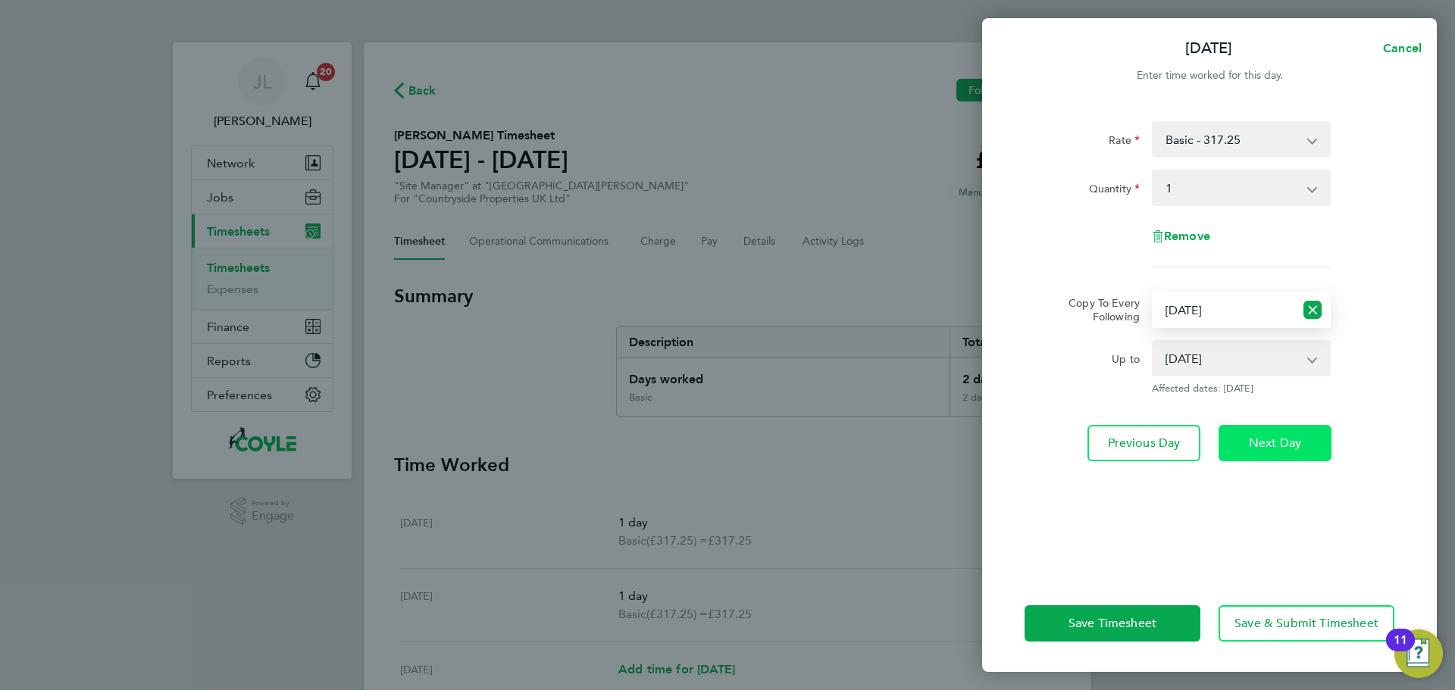
click at [1269, 438] on span "Next Day" at bounding box center [1275, 443] width 52 height 15
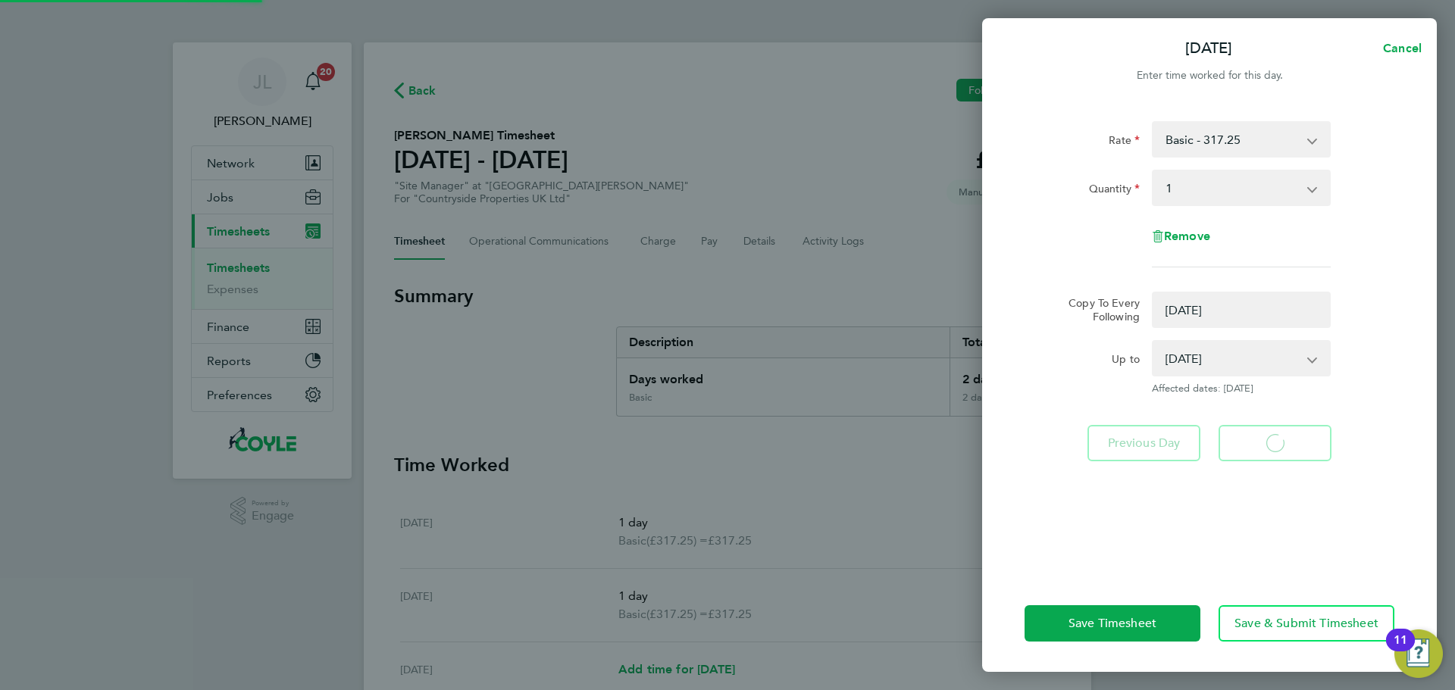
select select "0: null"
select select "1"
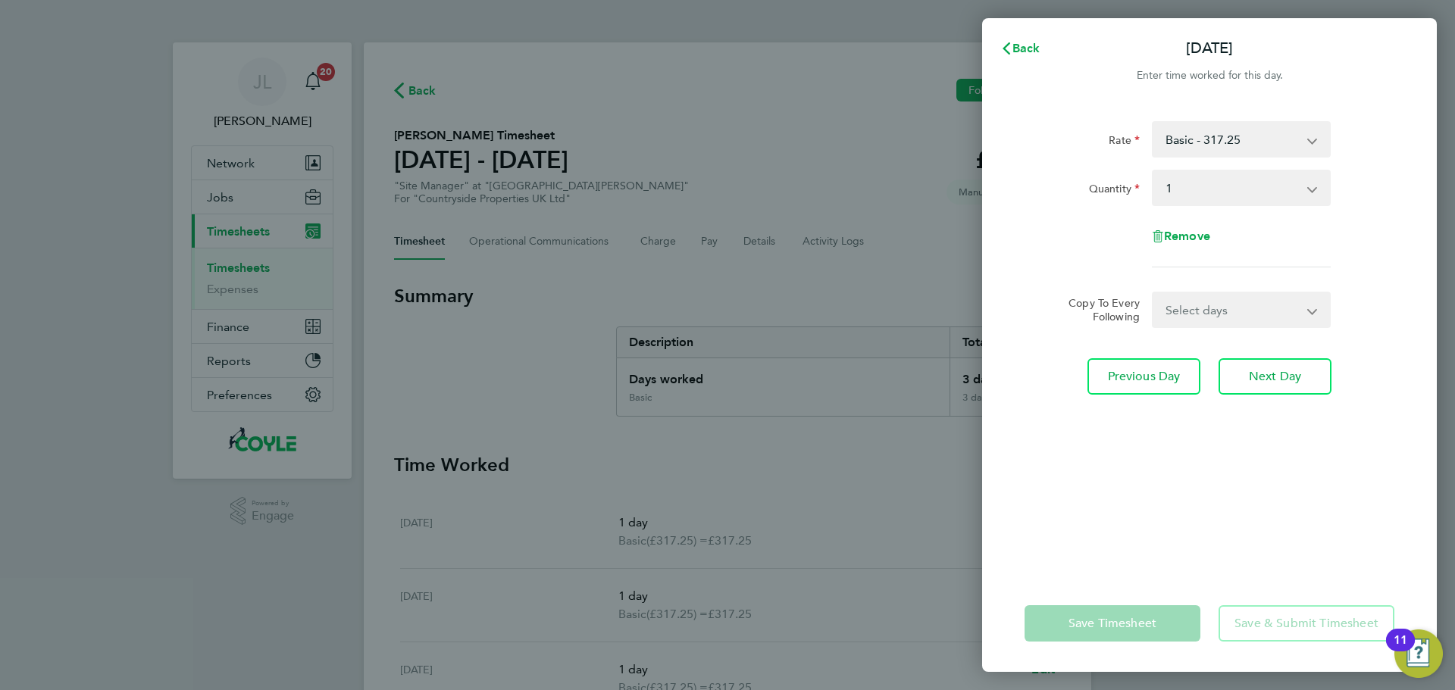
drag, startPoint x: 1219, startPoint y: 314, endPoint x: 1219, endPoint y: 324, distance: 10.6
click at [1219, 314] on select "Select days Day [DATE] [DATE]" at bounding box center [1232, 309] width 159 height 33
select select "THU"
click at [1153, 293] on select "Select days Day [DATE] [DATE]" at bounding box center [1232, 309] width 159 height 33
select select "[DATE]"
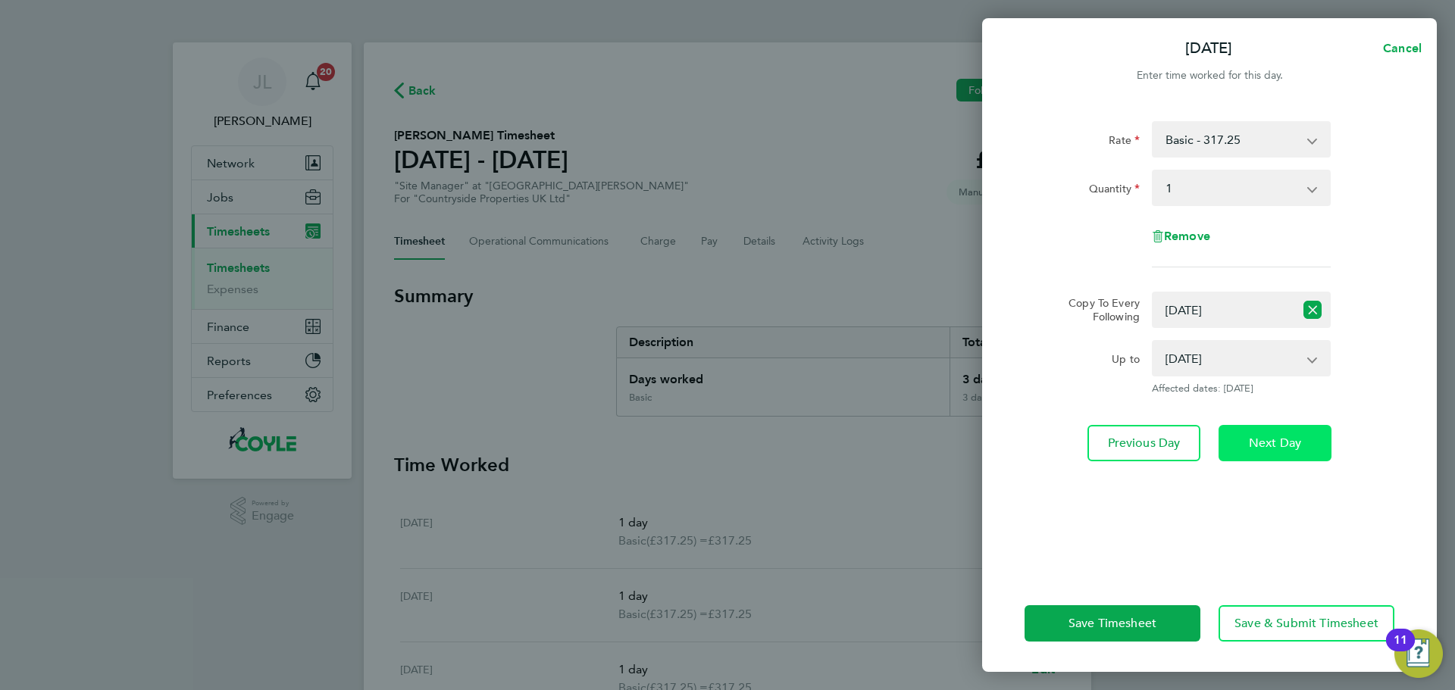
click at [1275, 444] on span "Next Day" at bounding box center [1275, 443] width 52 height 15
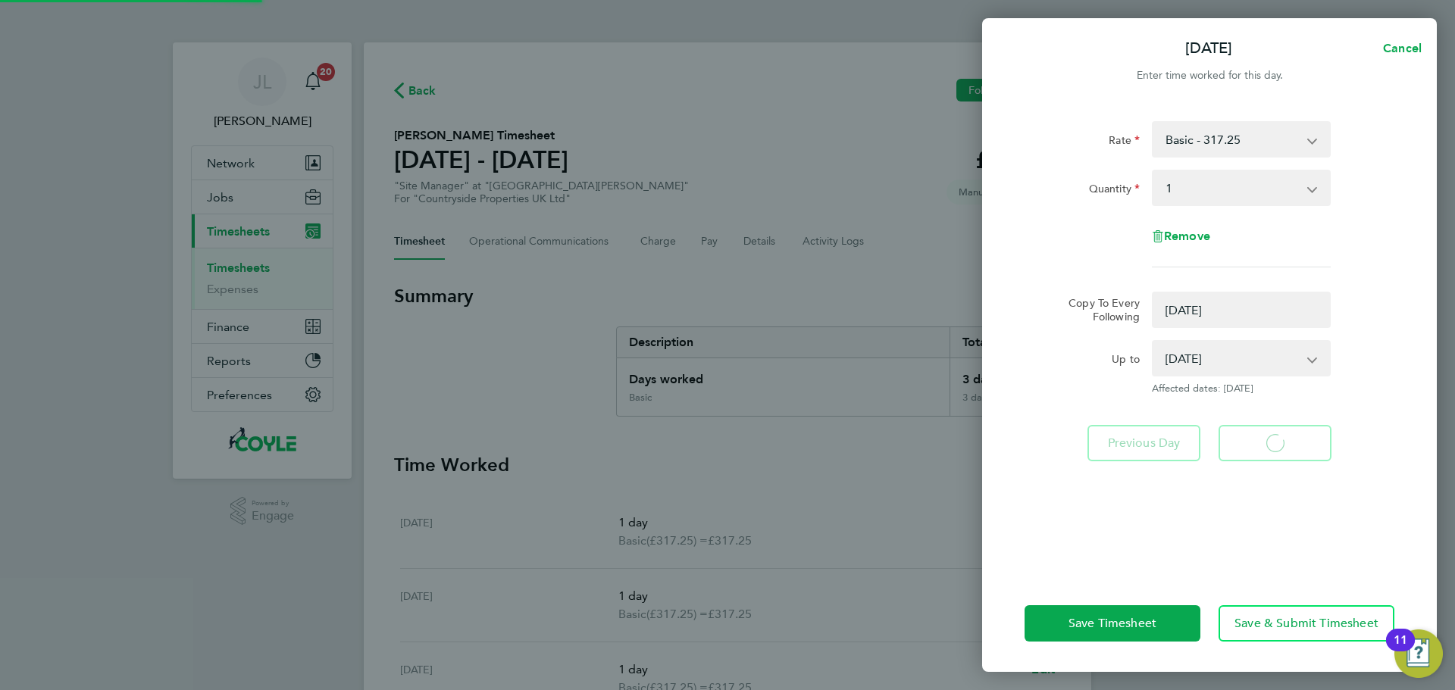
select select "0: null"
select select "1"
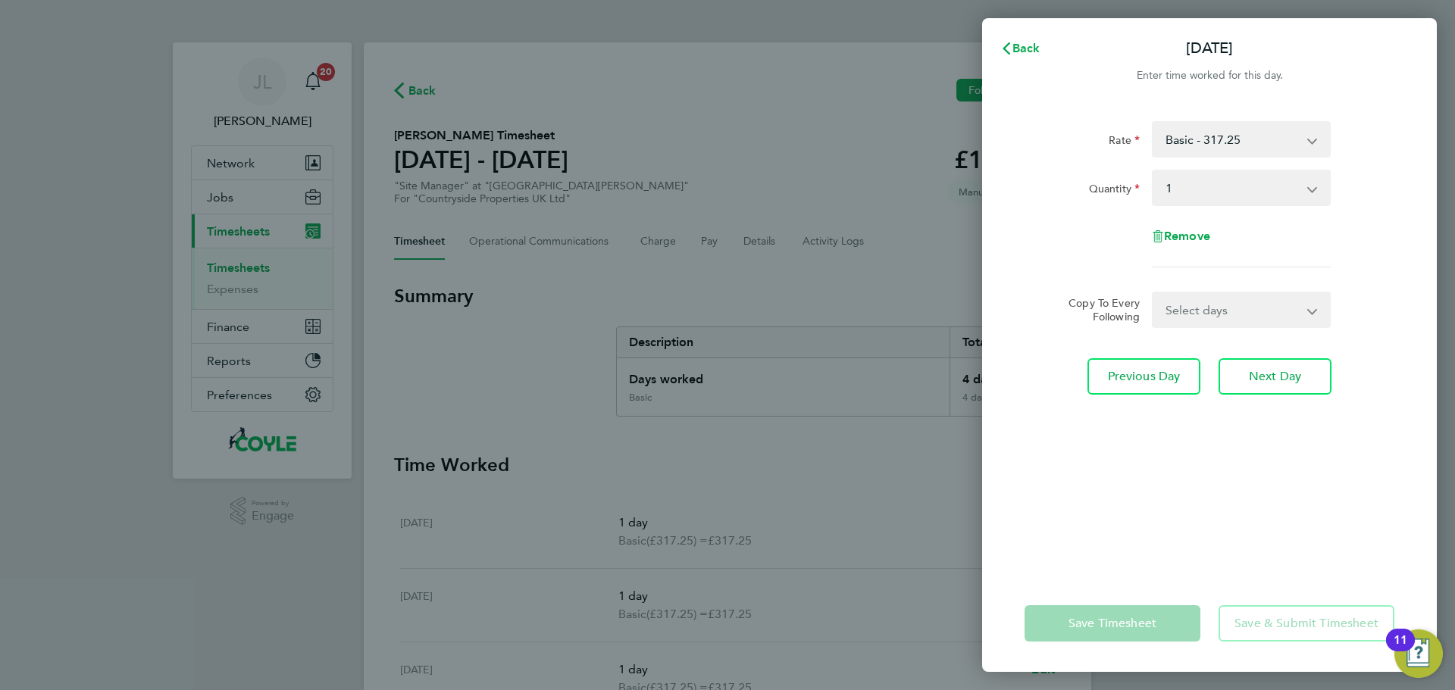
click at [1232, 312] on select "Select days [DATE]" at bounding box center [1232, 309] width 159 height 33
select select "FRI"
click at [1153, 293] on select "Select days [DATE]" at bounding box center [1232, 309] width 159 height 33
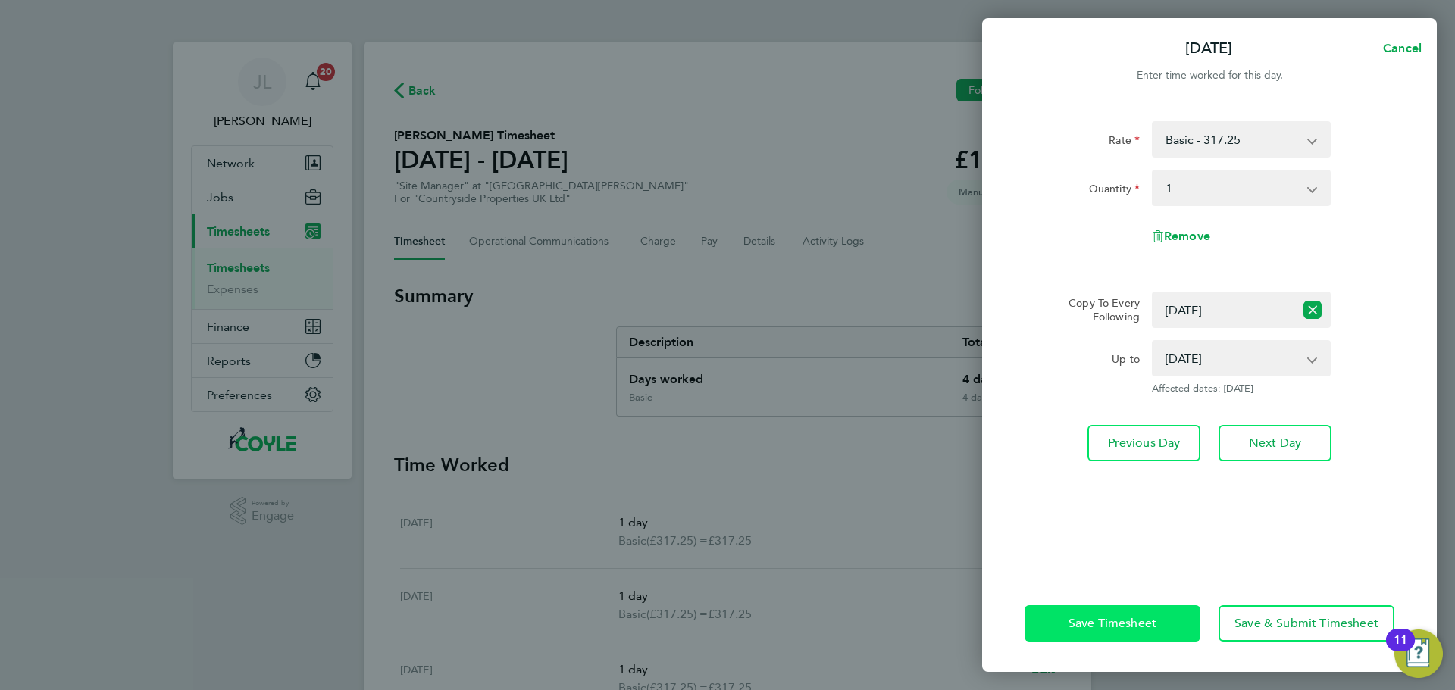
click at [1125, 616] on span "Save Timesheet" at bounding box center [1112, 623] width 88 height 15
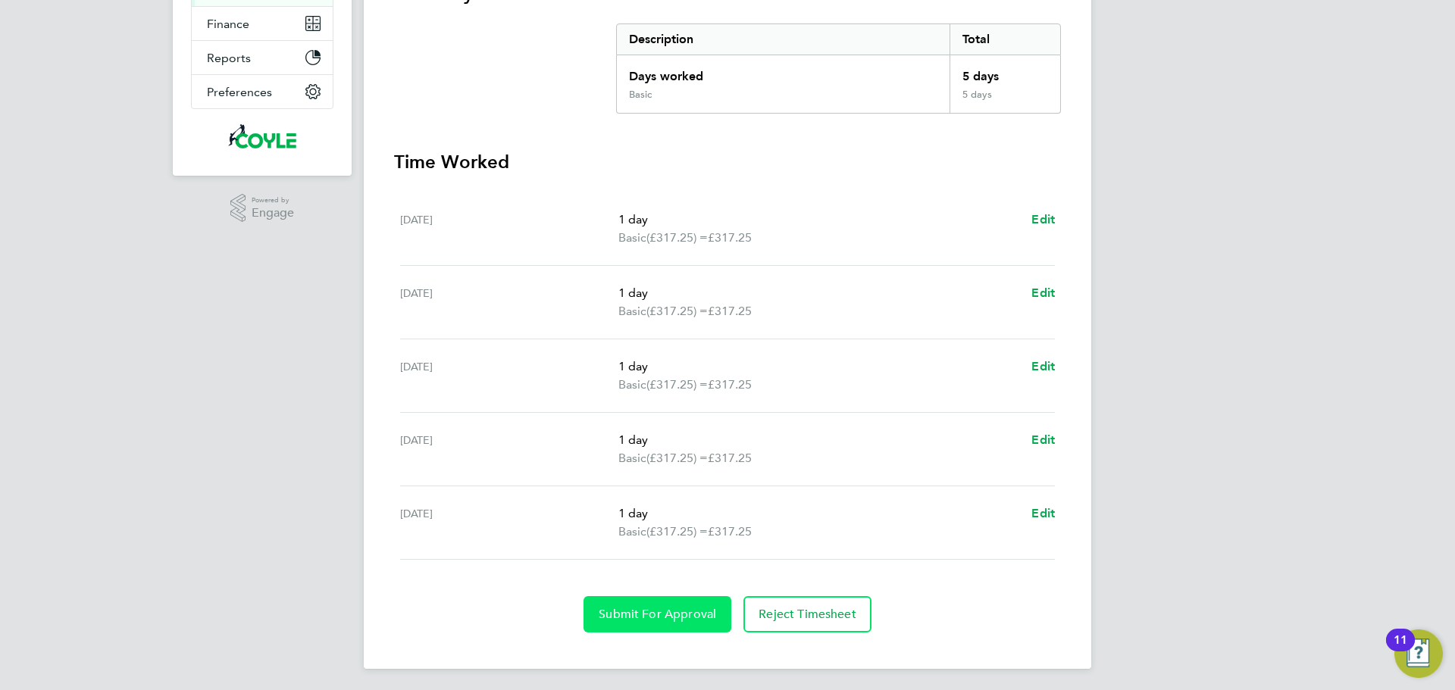
click at [665, 613] on span "Submit For Approval" at bounding box center [657, 614] width 117 height 15
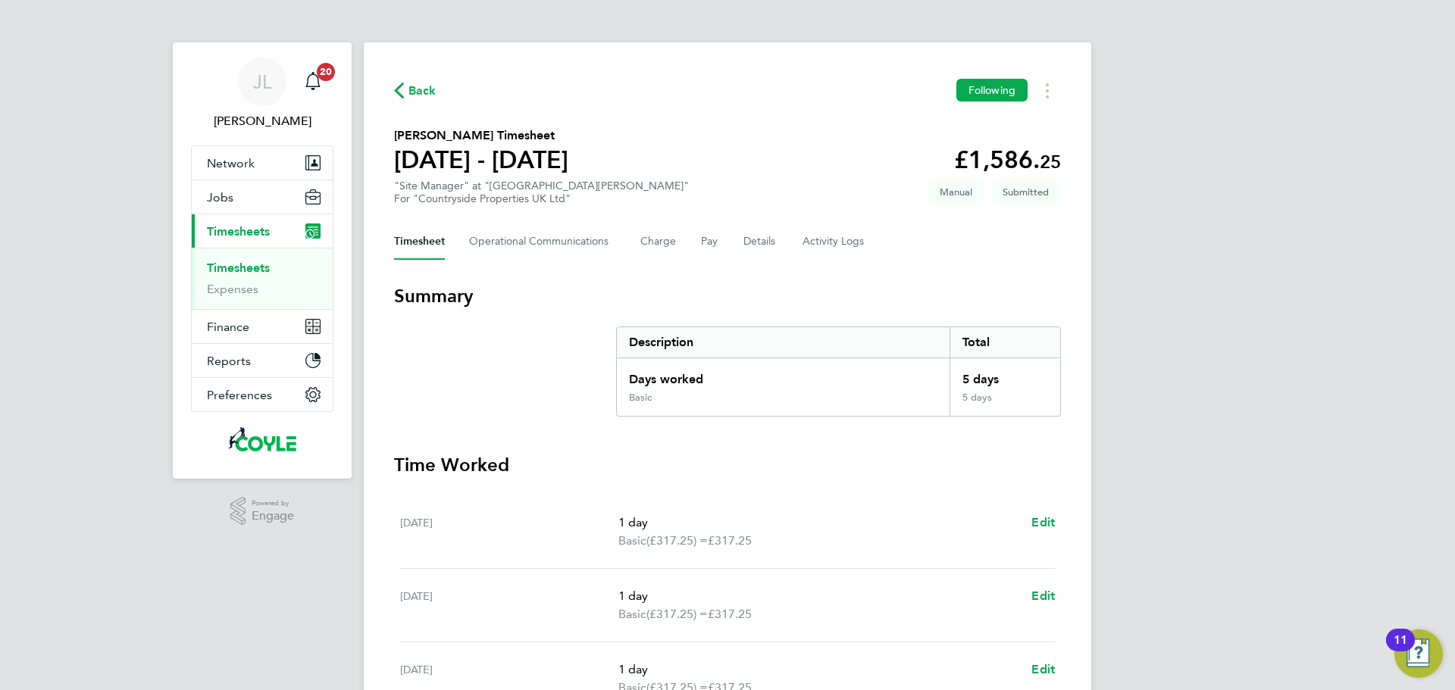
click at [405, 95] on span "Back" at bounding box center [415, 90] width 42 height 14
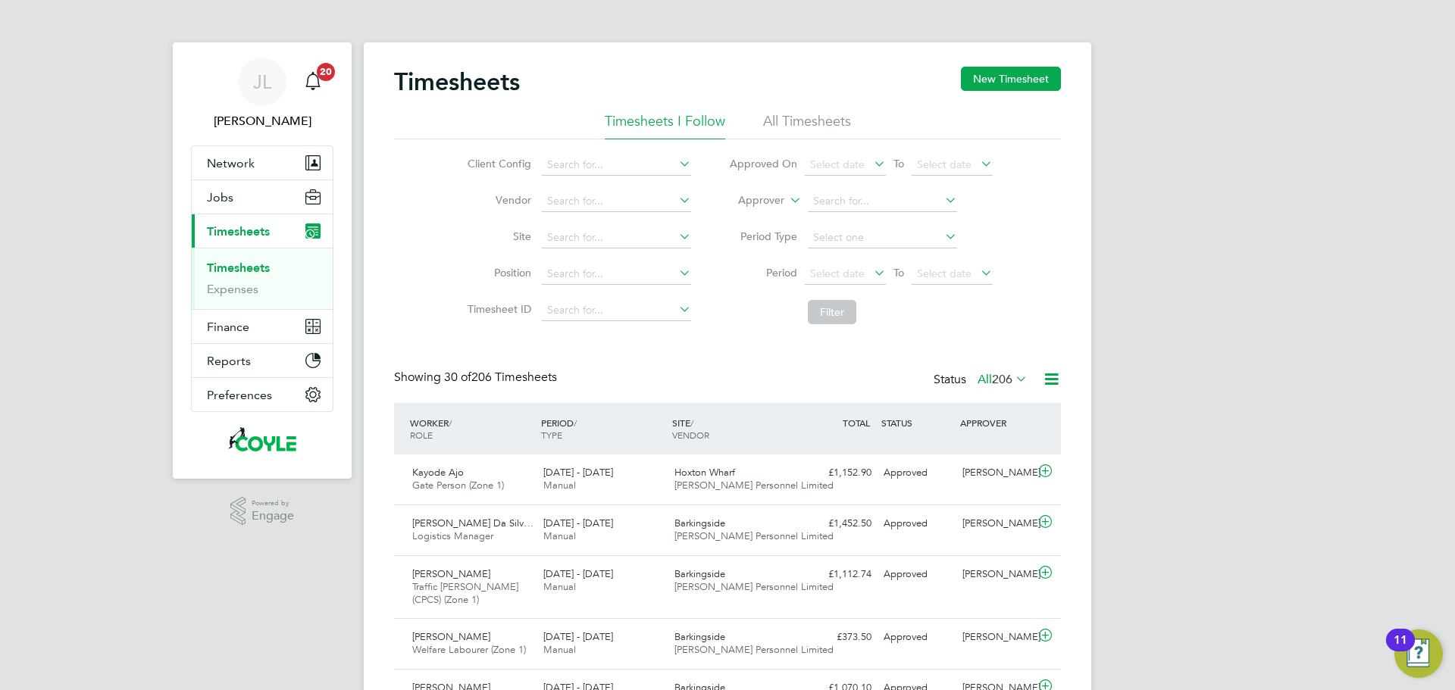
click at [237, 268] on link "Timesheets" at bounding box center [238, 268] width 63 height 14
click at [833, 117] on li "All Timesheets" at bounding box center [807, 125] width 88 height 27
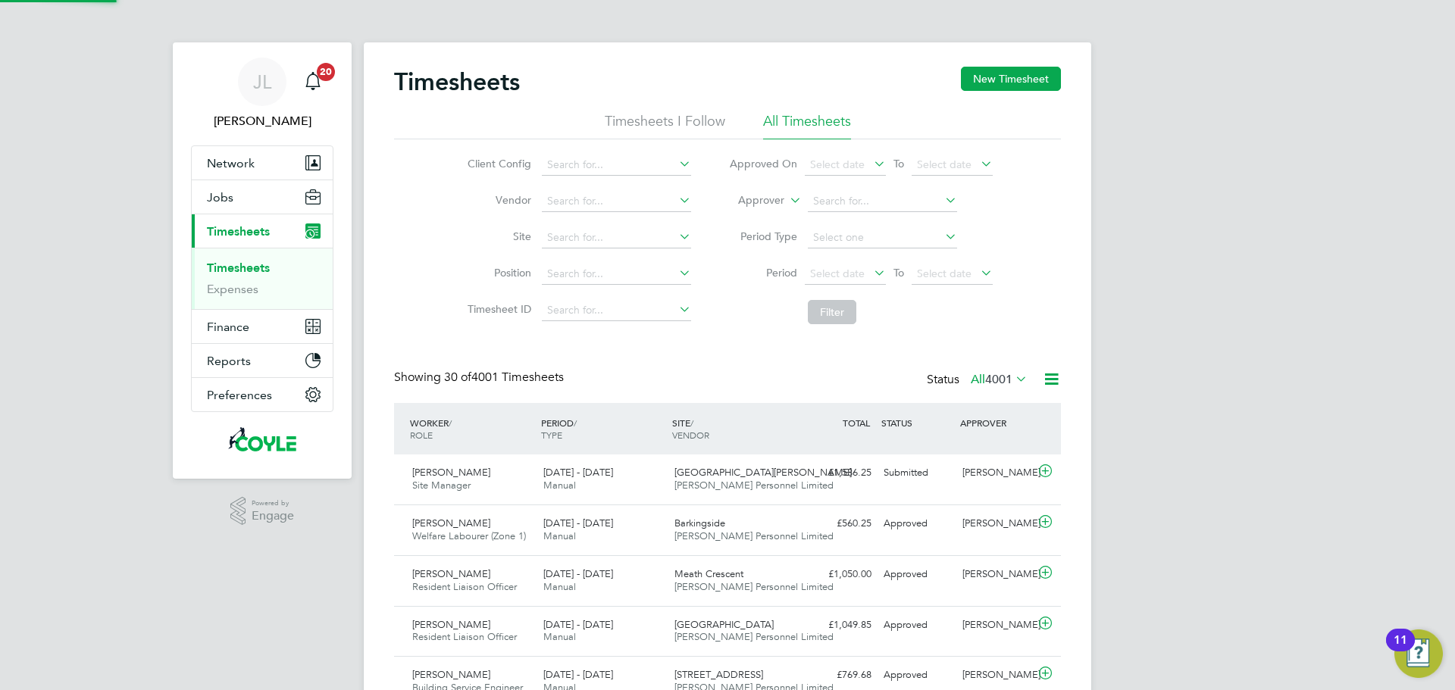
scroll to position [39, 132]
click at [1050, 472] on icon at bounding box center [1045, 471] width 19 height 12
